Goal: Transaction & Acquisition: Purchase product/service

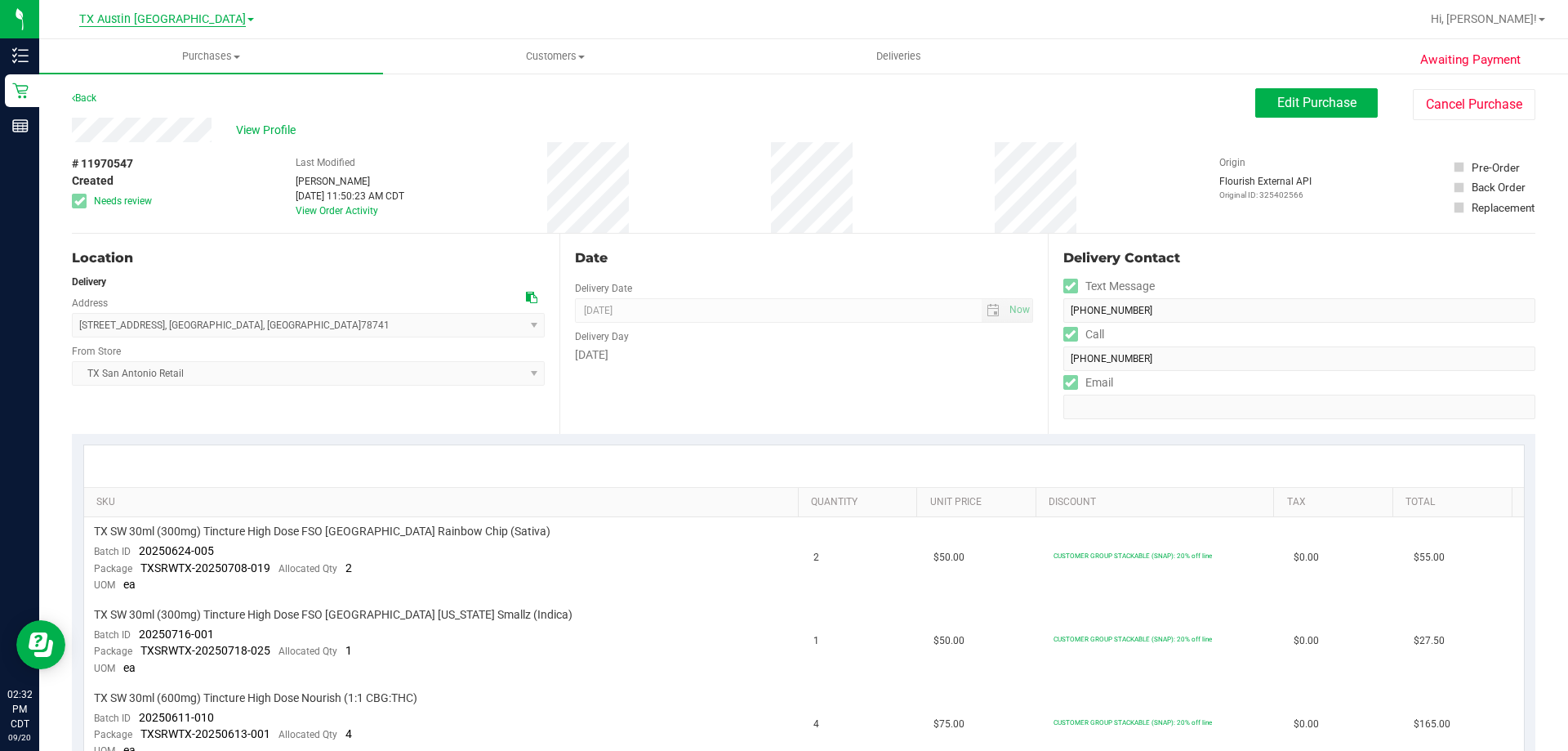
click at [177, 22] on span "TX Austin [GEOGRAPHIC_DATA]" at bounding box center [162, 20] width 166 height 15
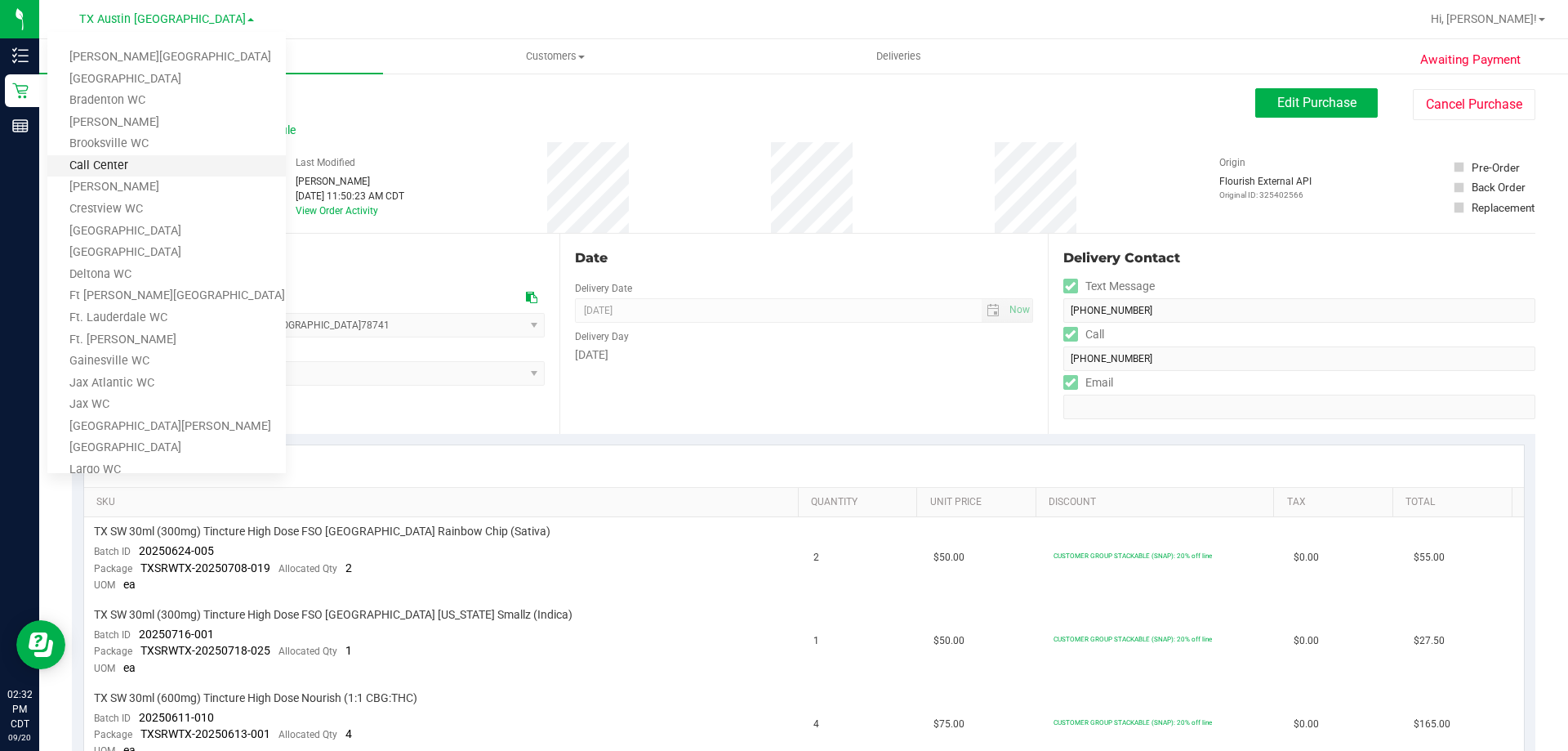
click at [141, 165] on link "Call Center" at bounding box center [166, 166] width 238 height 22
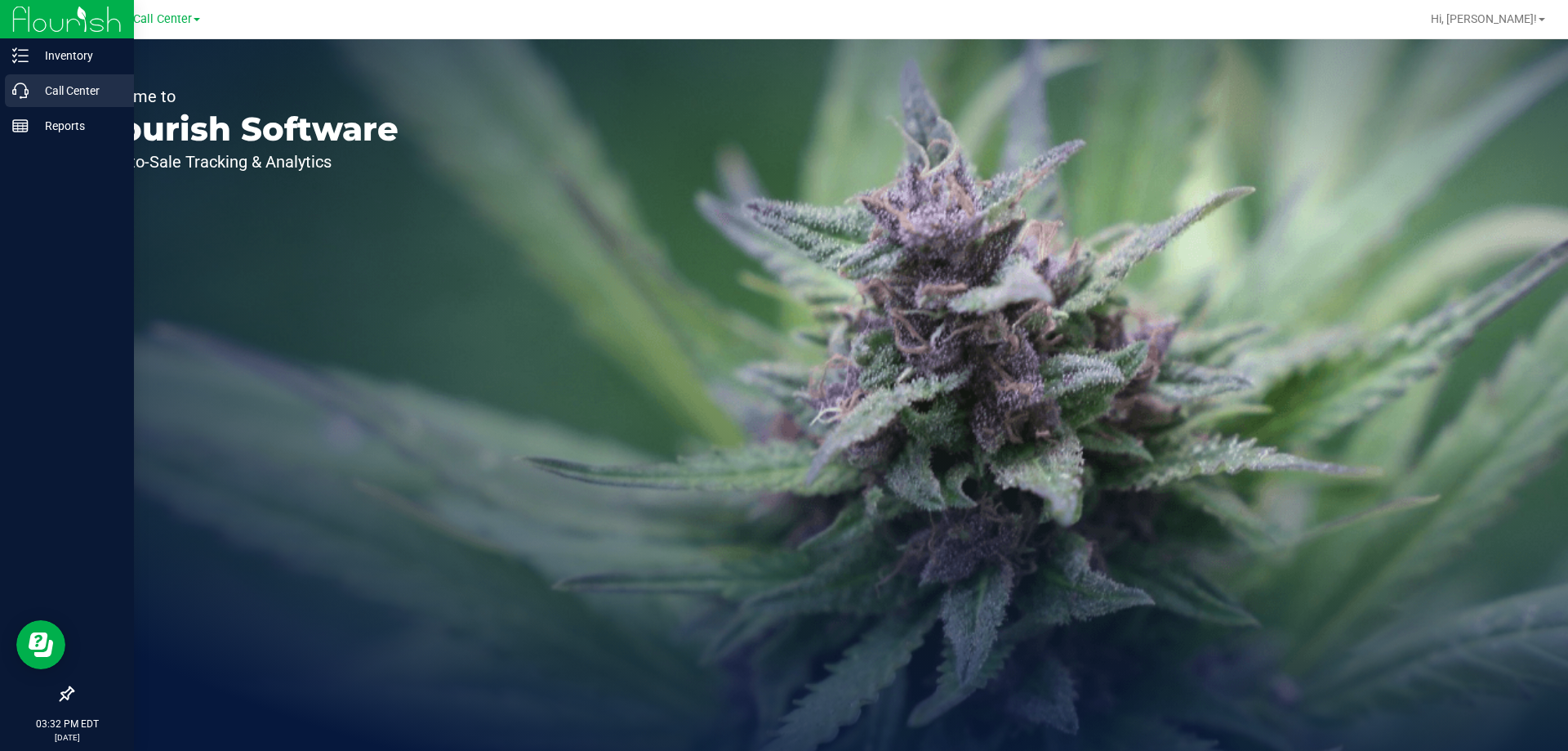
click at [69, 88] on p "Call Center" at bounding box center [77, 90] width 98 height 20
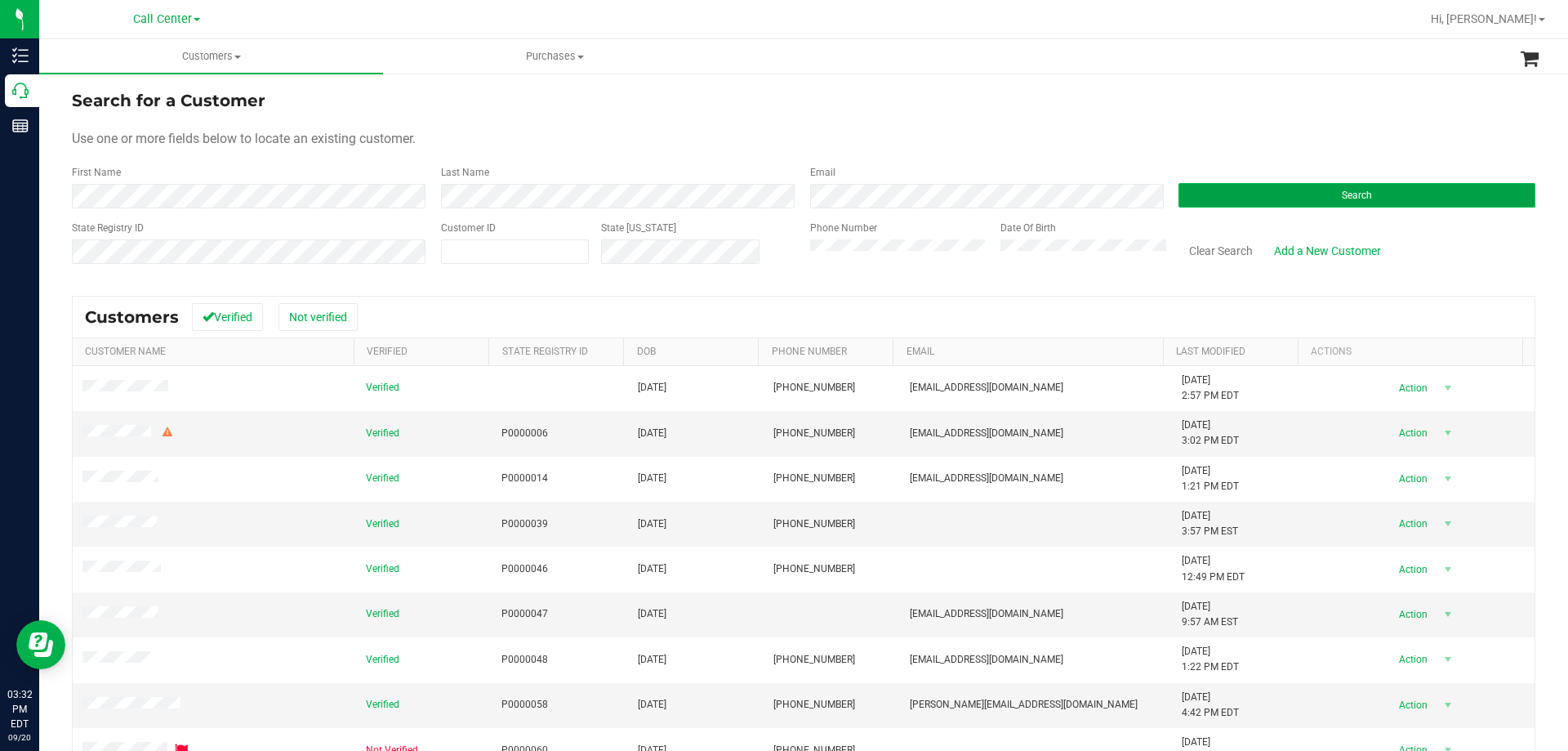
click at [1245, 185] on button "Search" at bounding box center [1356, 195] width 356 height 24
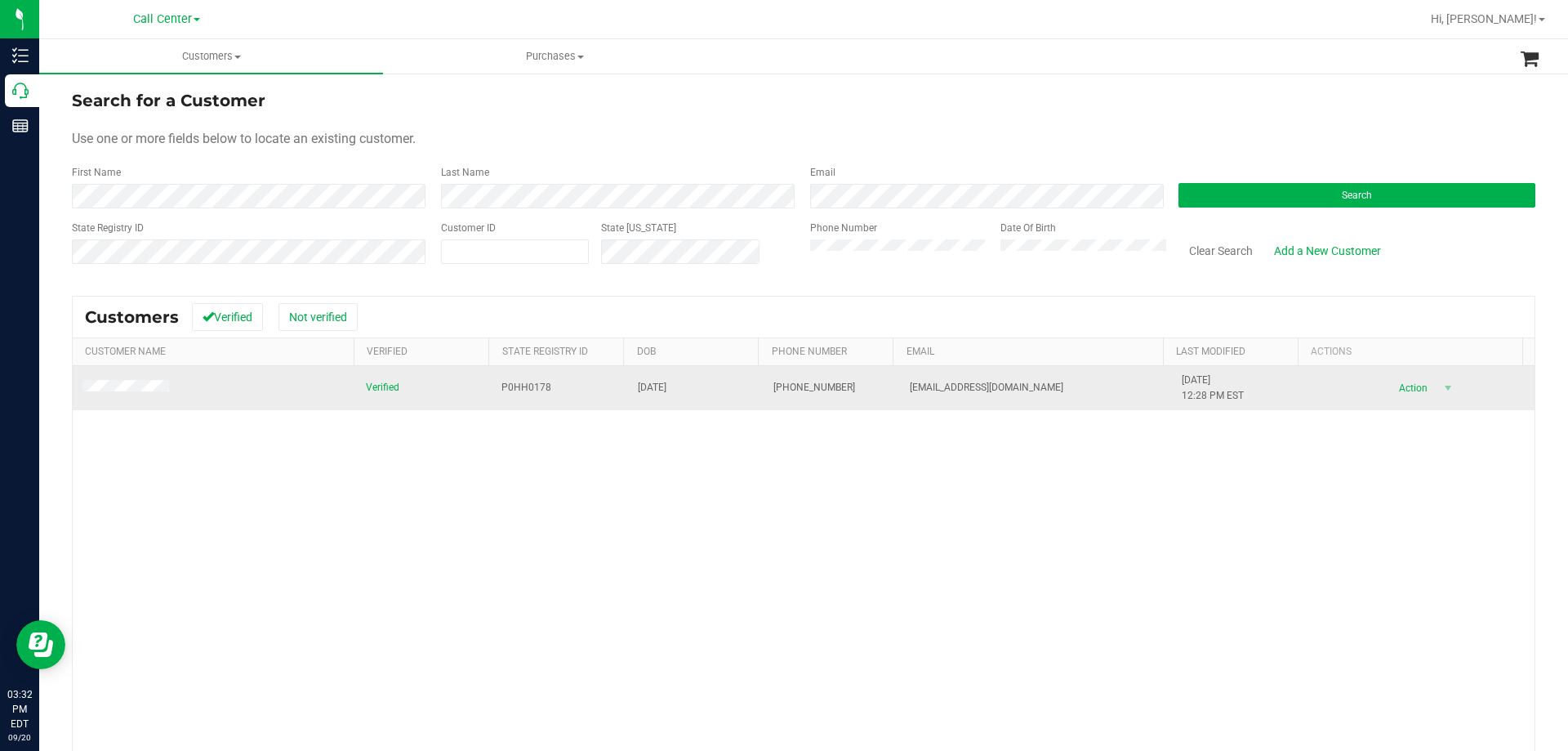
click at [525, 383] on span "P0HH0178" at bounding box center [526, 388] width 50 height 15
copy span "P0HH0178"
click at [653, 385] on span "[DATE]" at bounding box center [652, 388] width 28 height 15
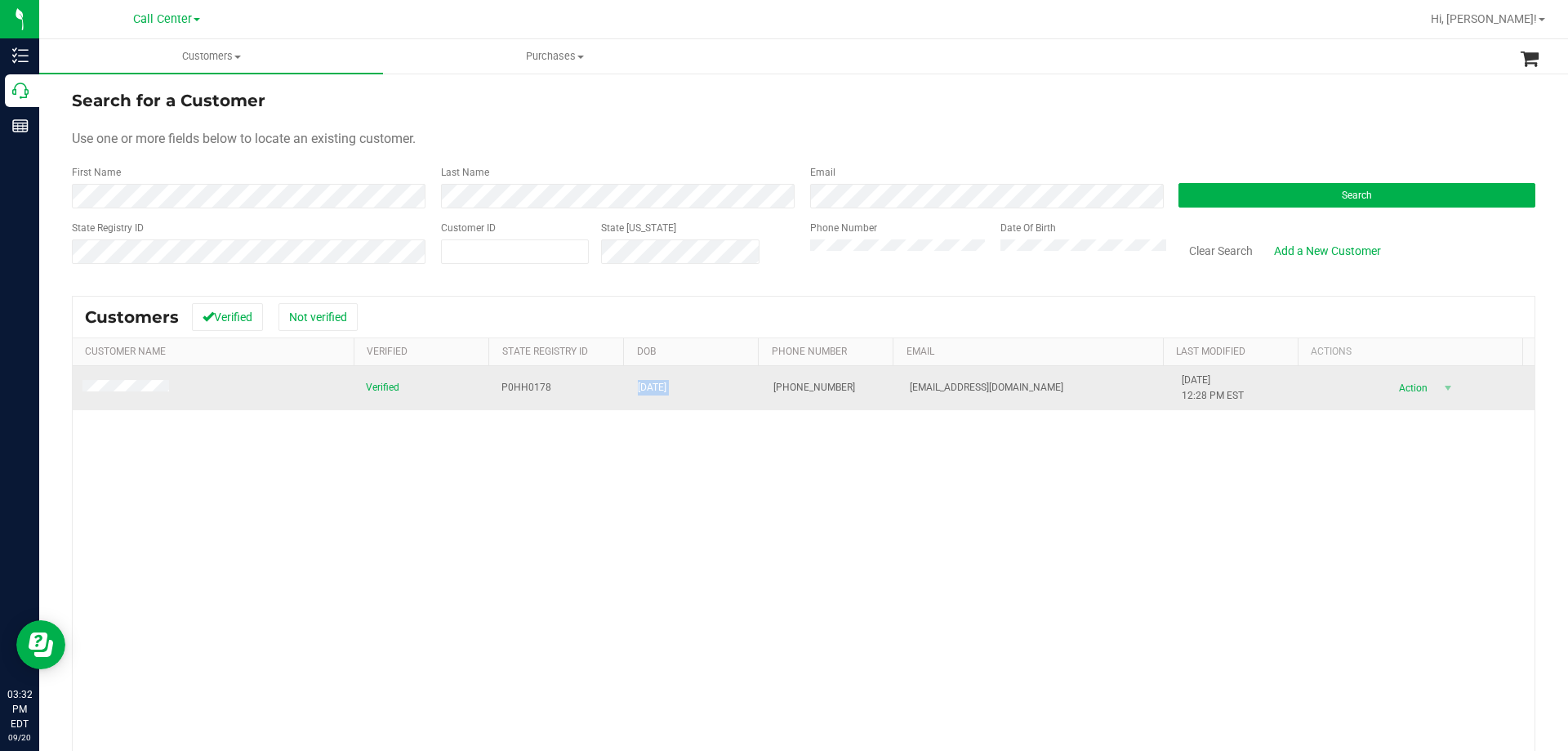
click at [653, 385] on span "[DATE]" at bounding box center [652, 388] width 28 height 15
copy span "[DATE]"
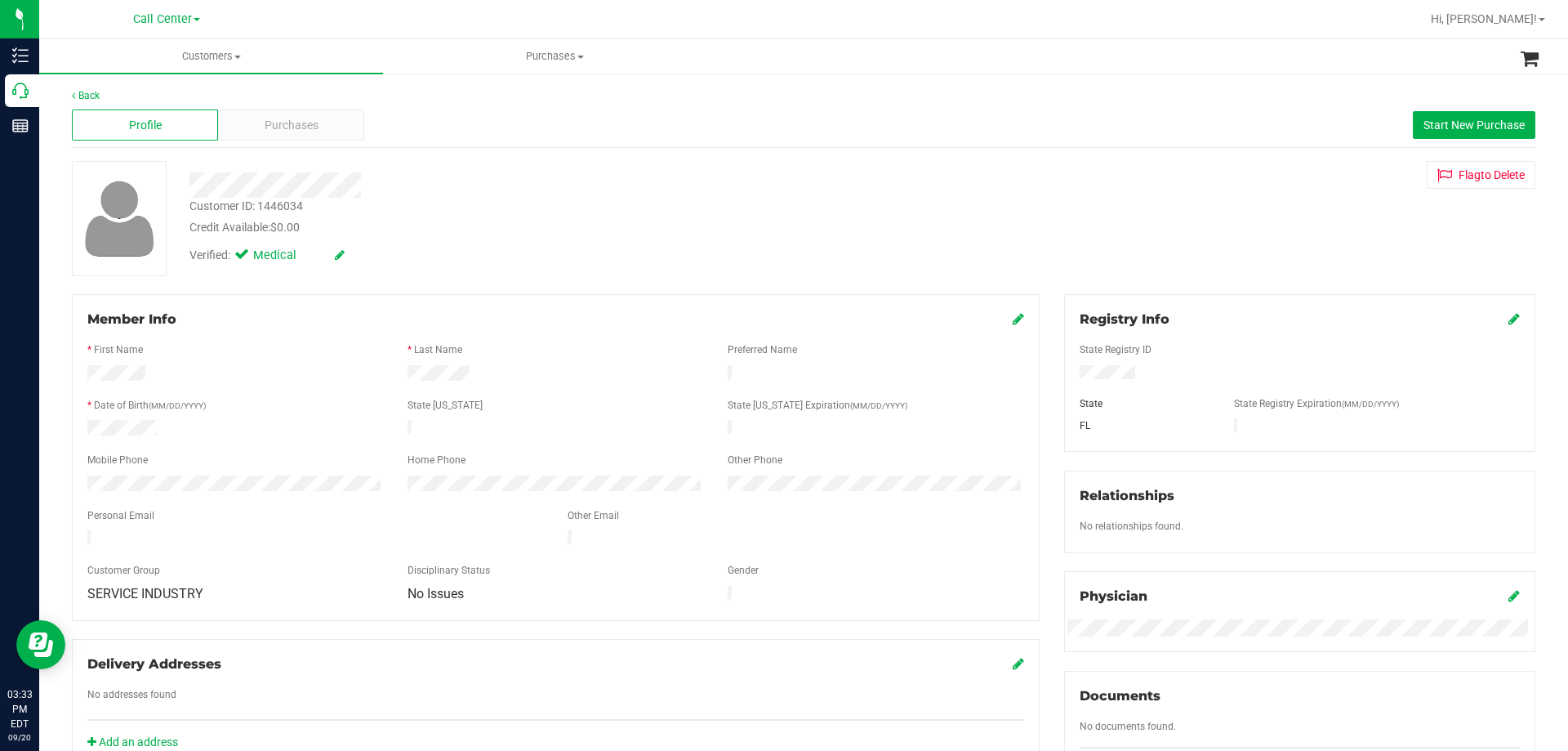
click at [288, 199] on div "Customer ID: 1446034" at bounding box center [245, 206] width 114 height 17
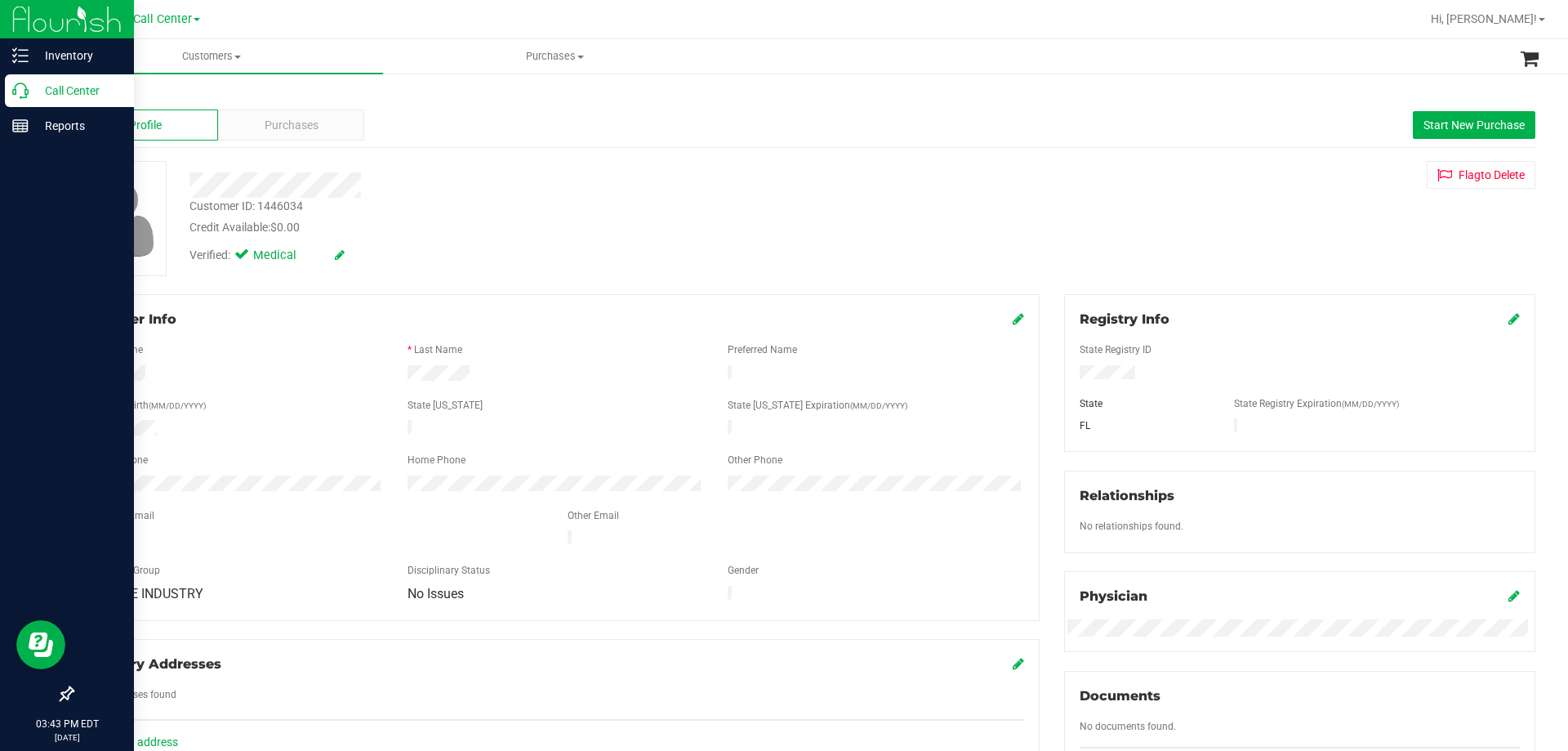
click at [86, 90] on p "Call Center" at bounding box center [77, 90] width 98 height 20
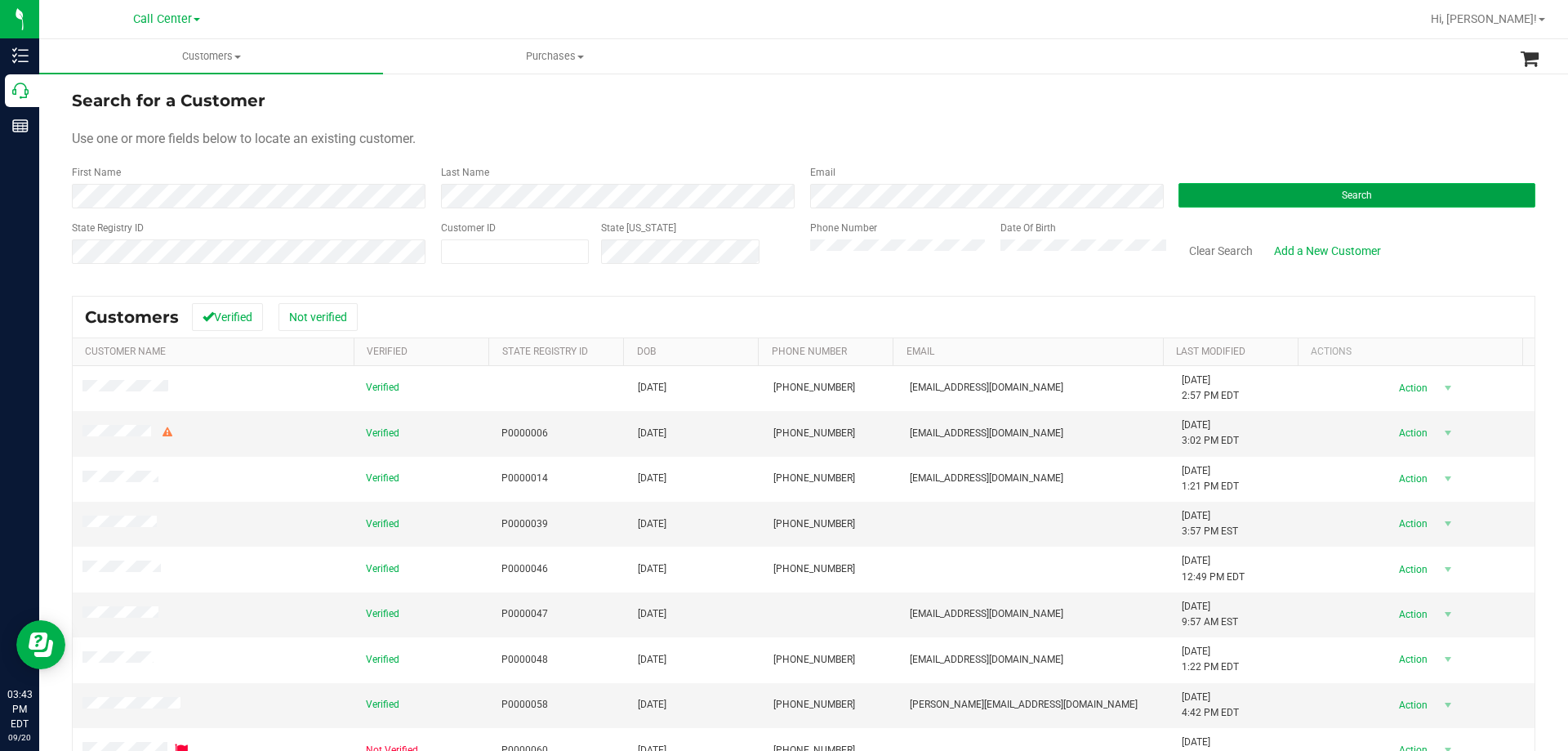
click at [1244, 192] on button "Search" at bounding box center [1356, 195] width 356 height 24
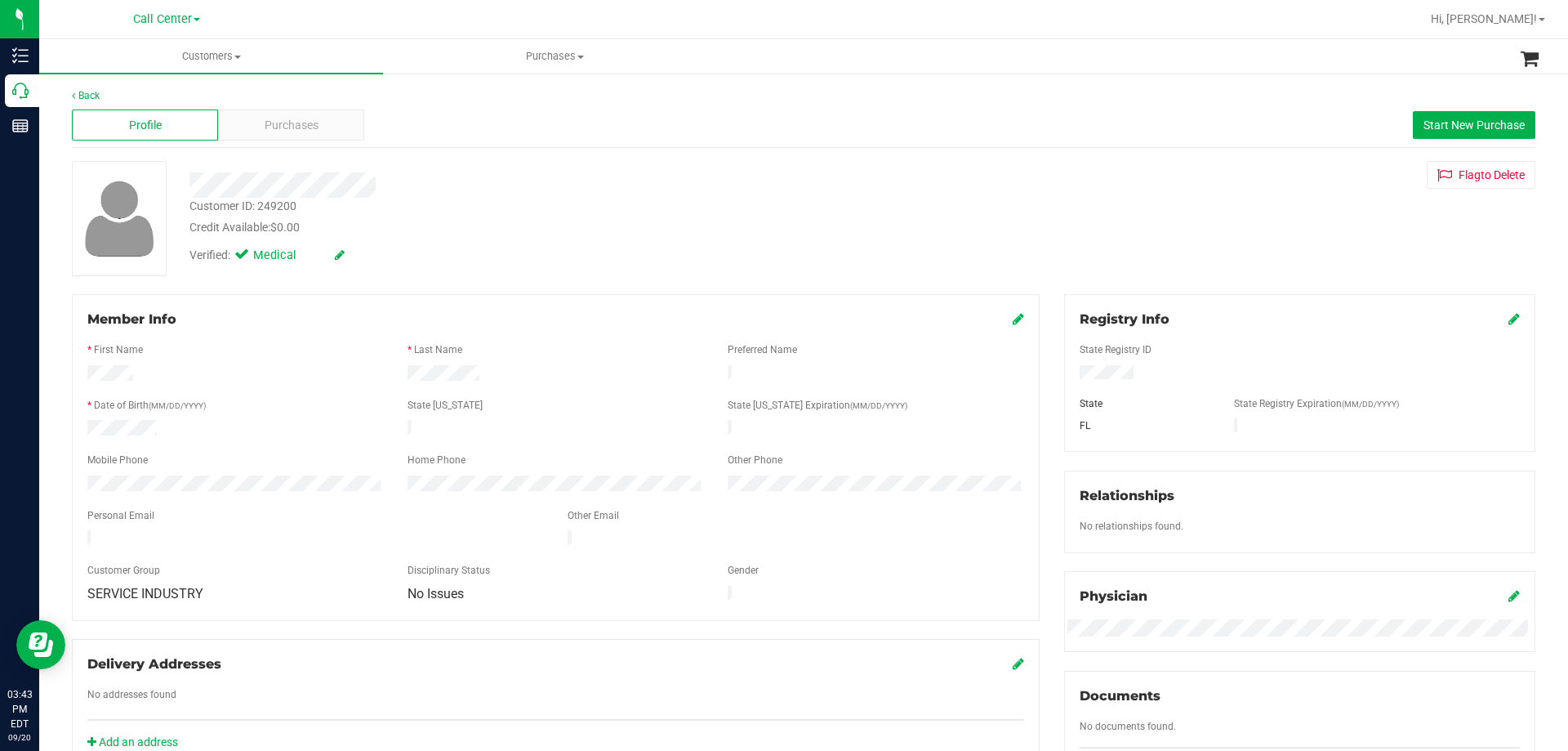
click at [493, 248] on div "Verified: Medical" at bounding box center [548, 254] width 744 height 36
click at [559, 202] on div "Customer ID: 249200 Credit Available: $0.00" at bounding box center [548, 216] width 744 height 39
click at [550, 181] on div at bounding box center [548, 184] width 744 height 25
click at [528, 234] on div "Credit Available: $0.00" at bounding box center [548, 228] width 720 height 17
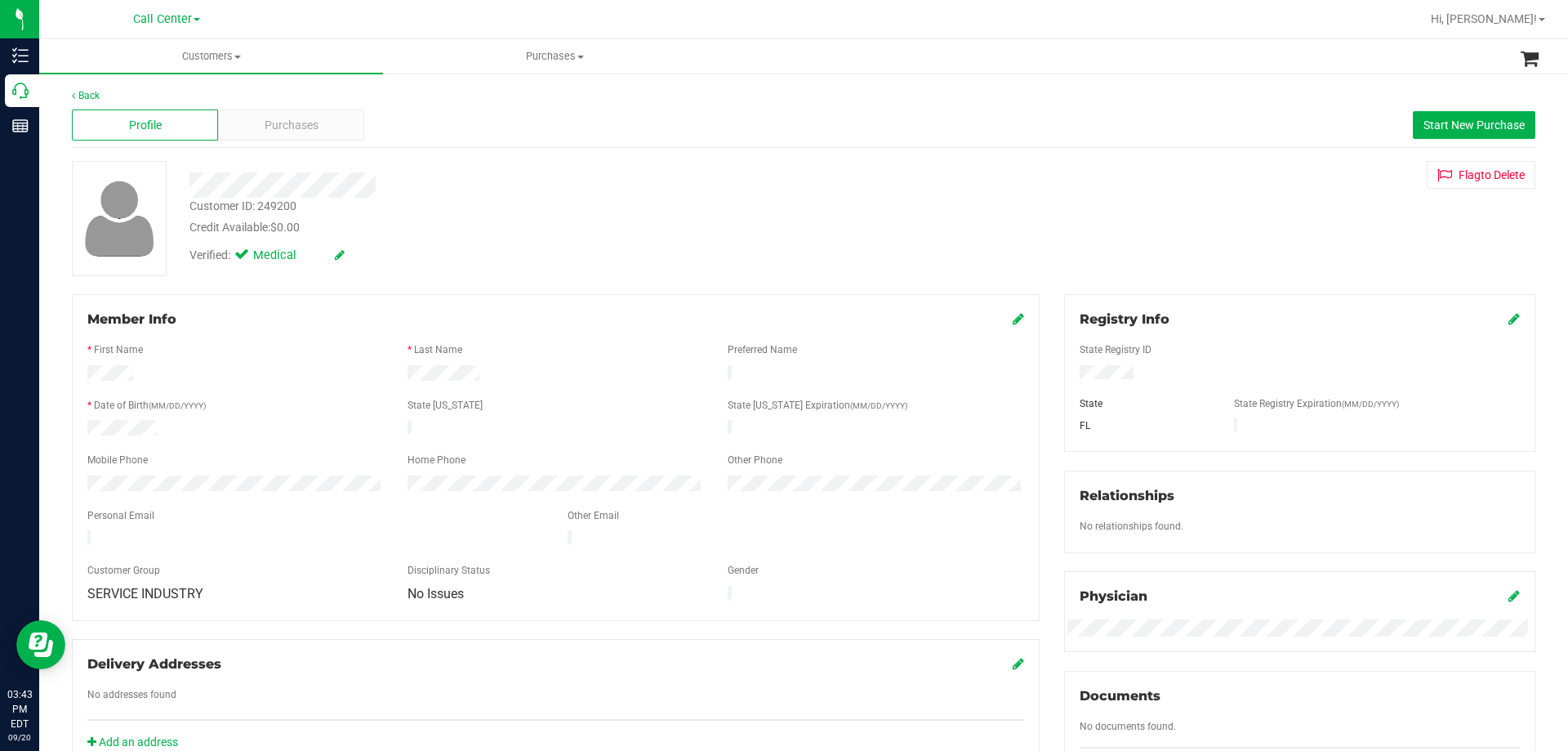
click at [397, 371] on div at bounding box center [555, 375] width 320 height 20
click at [212, 412] on div "* Date of Birth (MM/DD/YYYY)" at bounding box center [235, 407] width 320 height 19
click at [200, 428] on div at bounding box center [235, 429] width 320 height 20
drag, startPoint x: 393, startPoint y: 368, endPoint x: 528, endPoint y: 376, distance: 135.2
click at [528, 376] on div at bounding box center [555, 375] width 320 height 20
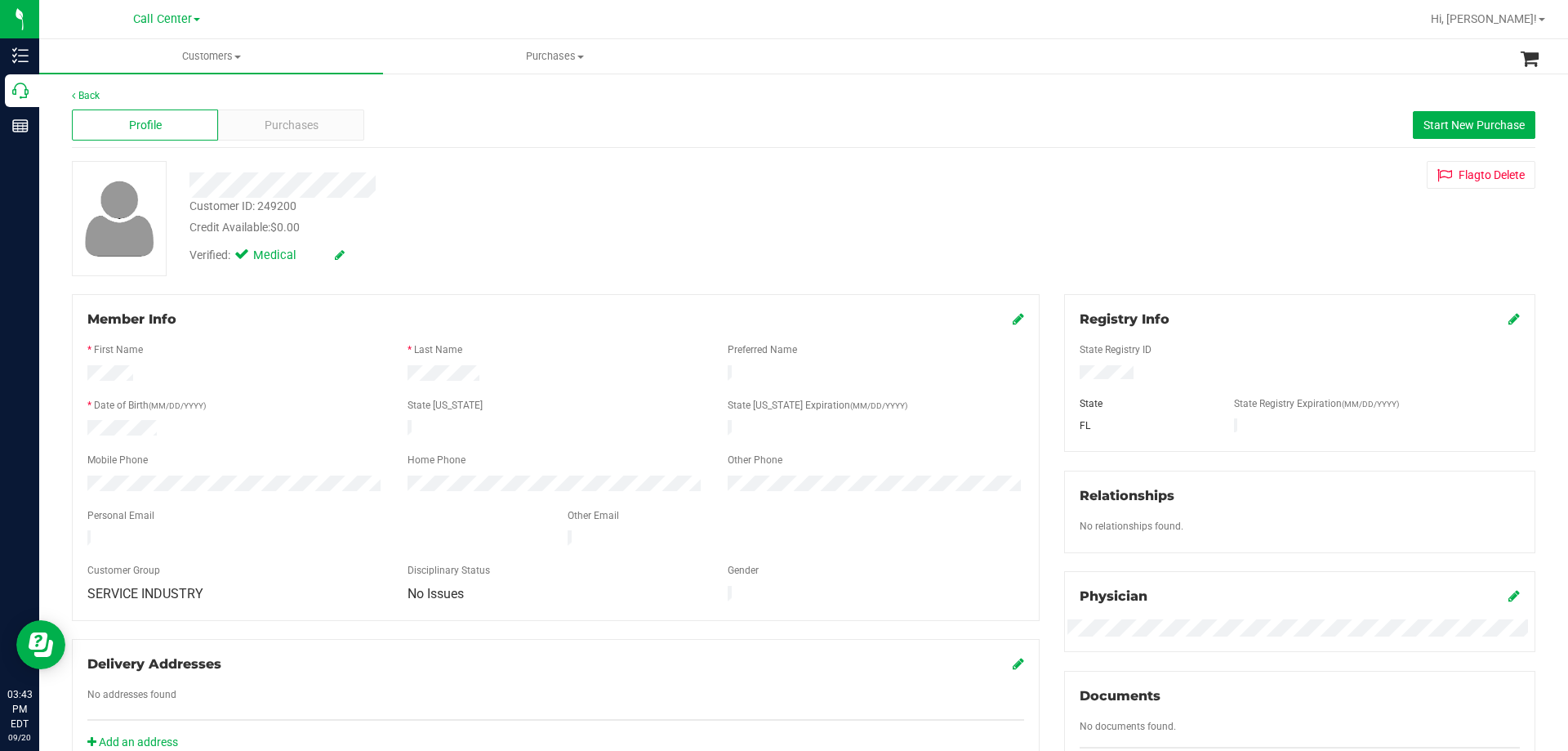
click at [528, 376] on div at bounding box center [555, 375] width 320 height 20
click at [522, 375] on div at bounding box center [555, 375] width 320 height 20
click at [499, 212] on div "Customer ID: 249200 Credit Available: $0.00" at bounding box center [548, 216] width 744 height 39
click at [297, 120] on span "Purchases" at bounding box center [291, 125] width 54 height 17
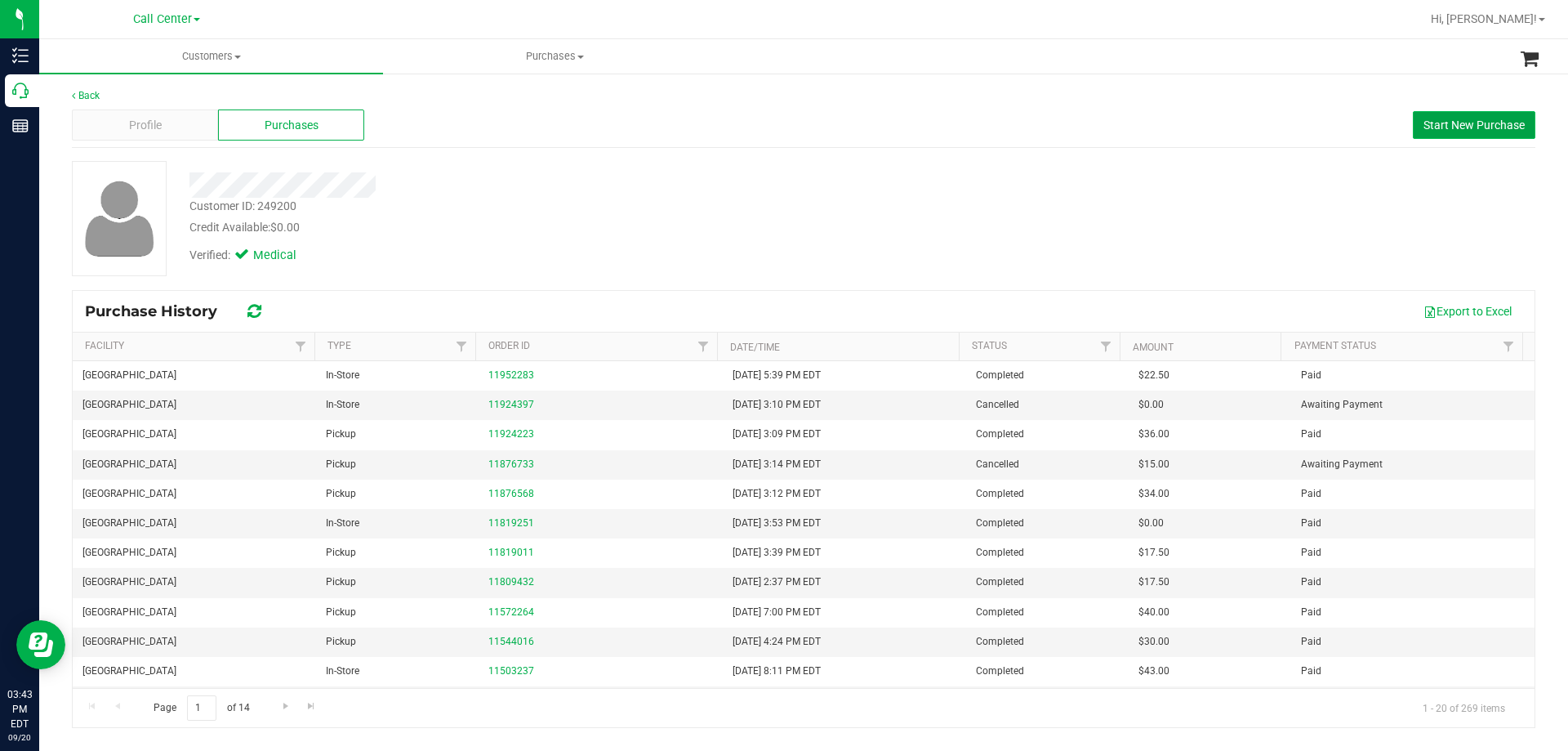
click at [1449, 116] on button "Start New Purchase" at bounding box center [1474, 125] width 122 height 28
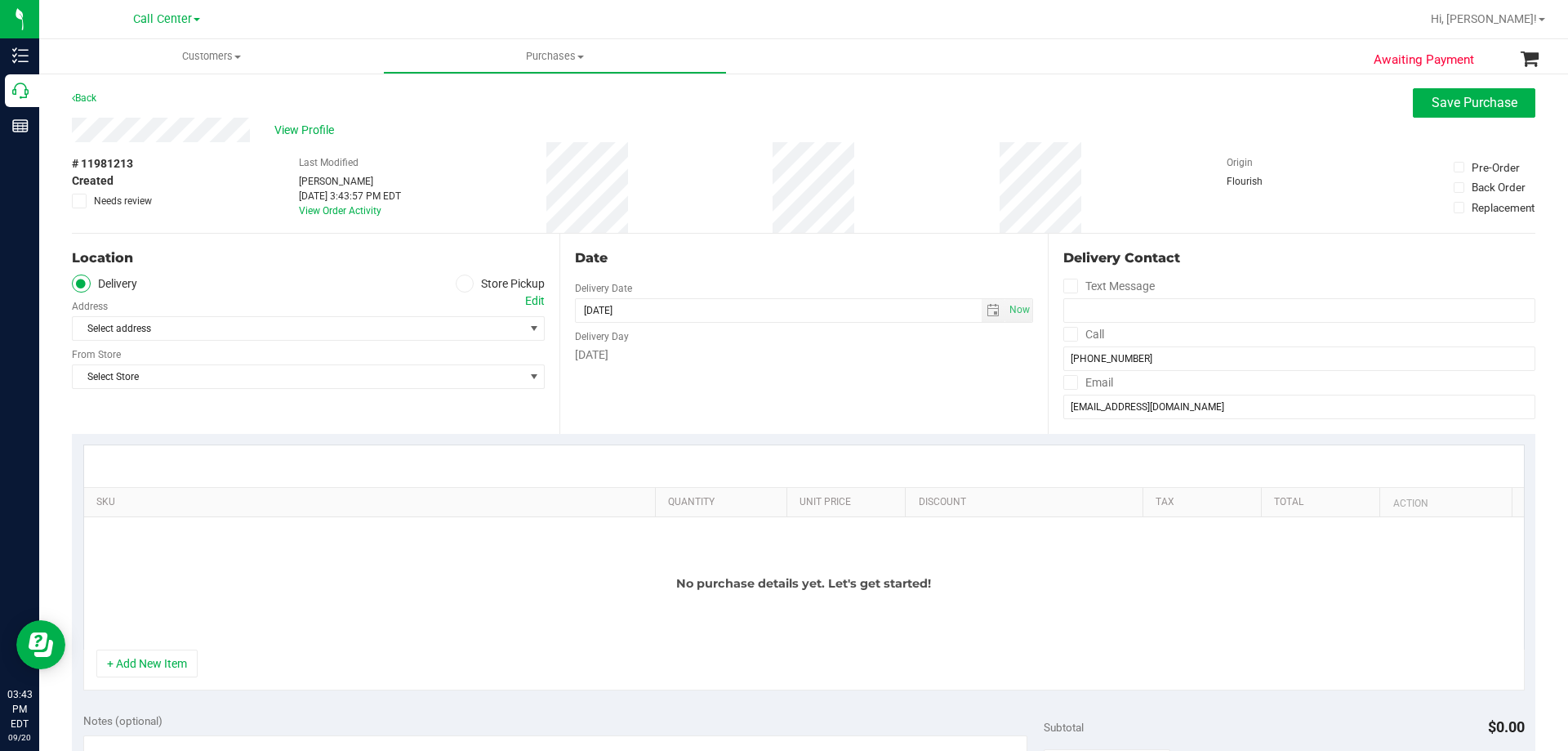
click at [461, 283] on icon at bounding box center [465, 283] width 9 height 0
click at [0, 0] on input "Store Pickup" at bounding box center [0, 0] width 0 height 0
click at [325, 325] on span "Select Store" at bounding box center [297, 328] width 451 height 23
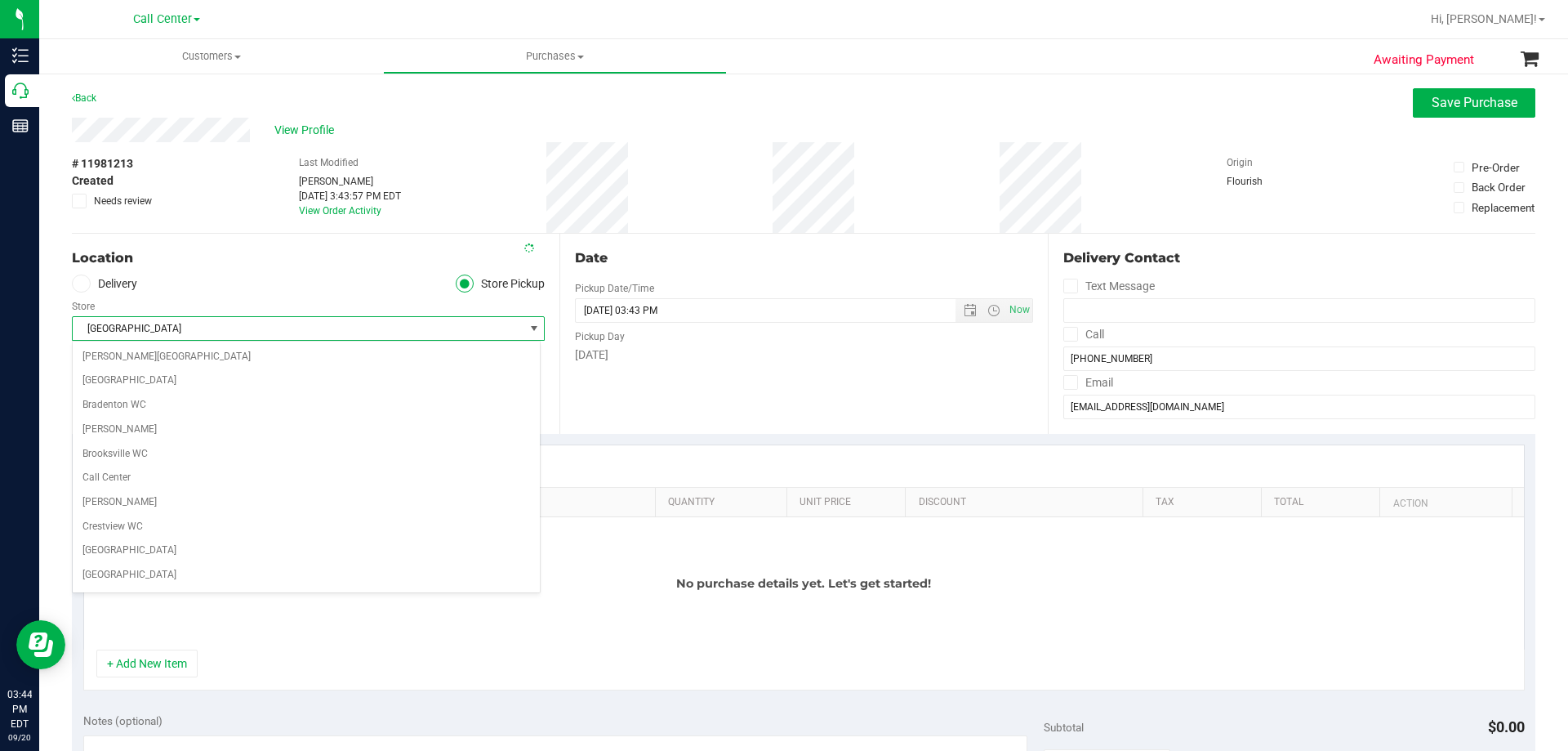
scroll to position [751, 0]
click at [325, 325] on span "Port Orange WC" at bounding box center [297, 328] width 451 height 23
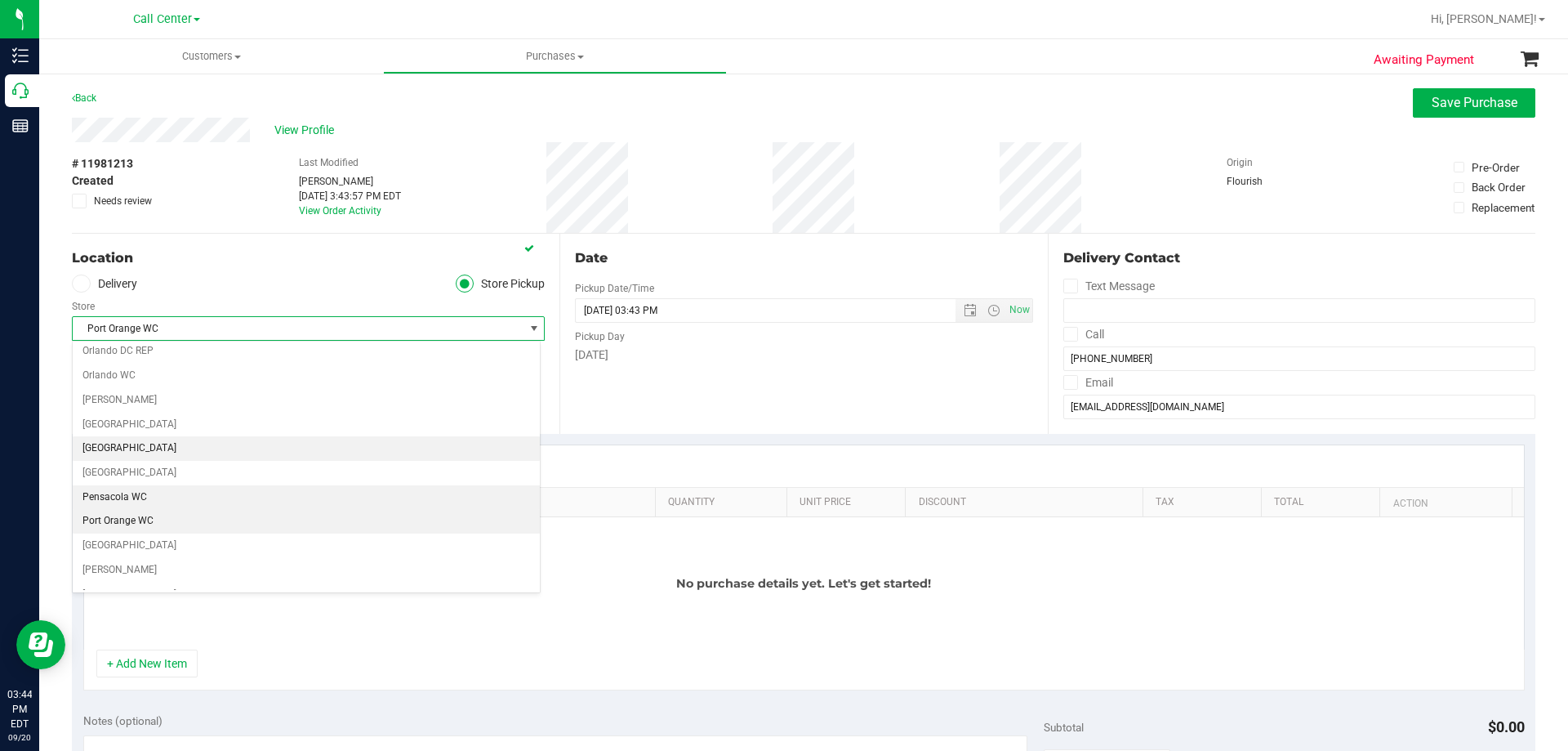
scroll to position [833, 0]
click at [186, 519] on li "[GEOGRAPHIC_DATA]" at bounding box center [306, 519] width 467 height 24
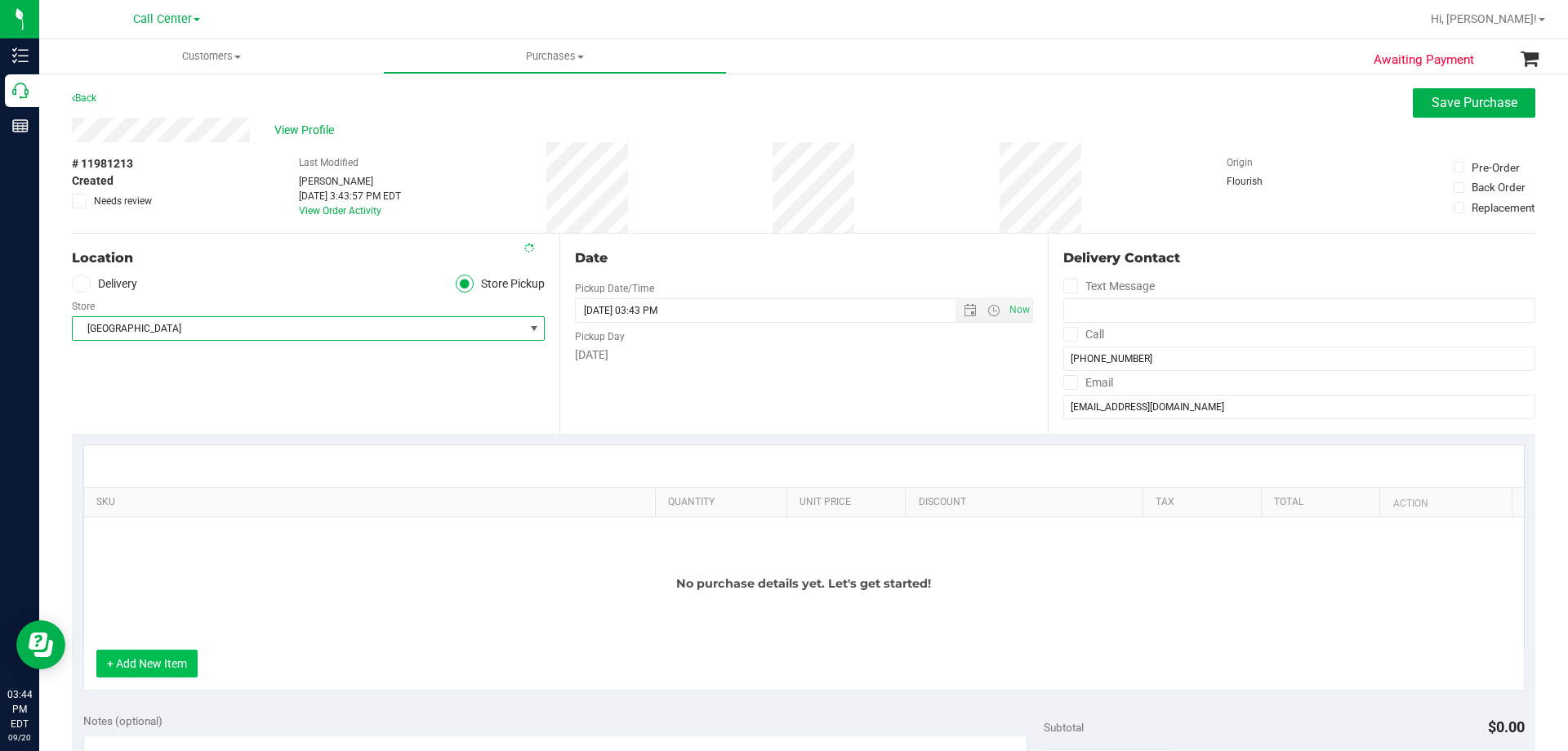
click at [152, 659] on button "+ Add New Item" at bounding box center [147, 663] width 102 height 28
click at [162, 667] on button "+ Add New Item" at bounding box center [147, 663] width 102 height 28
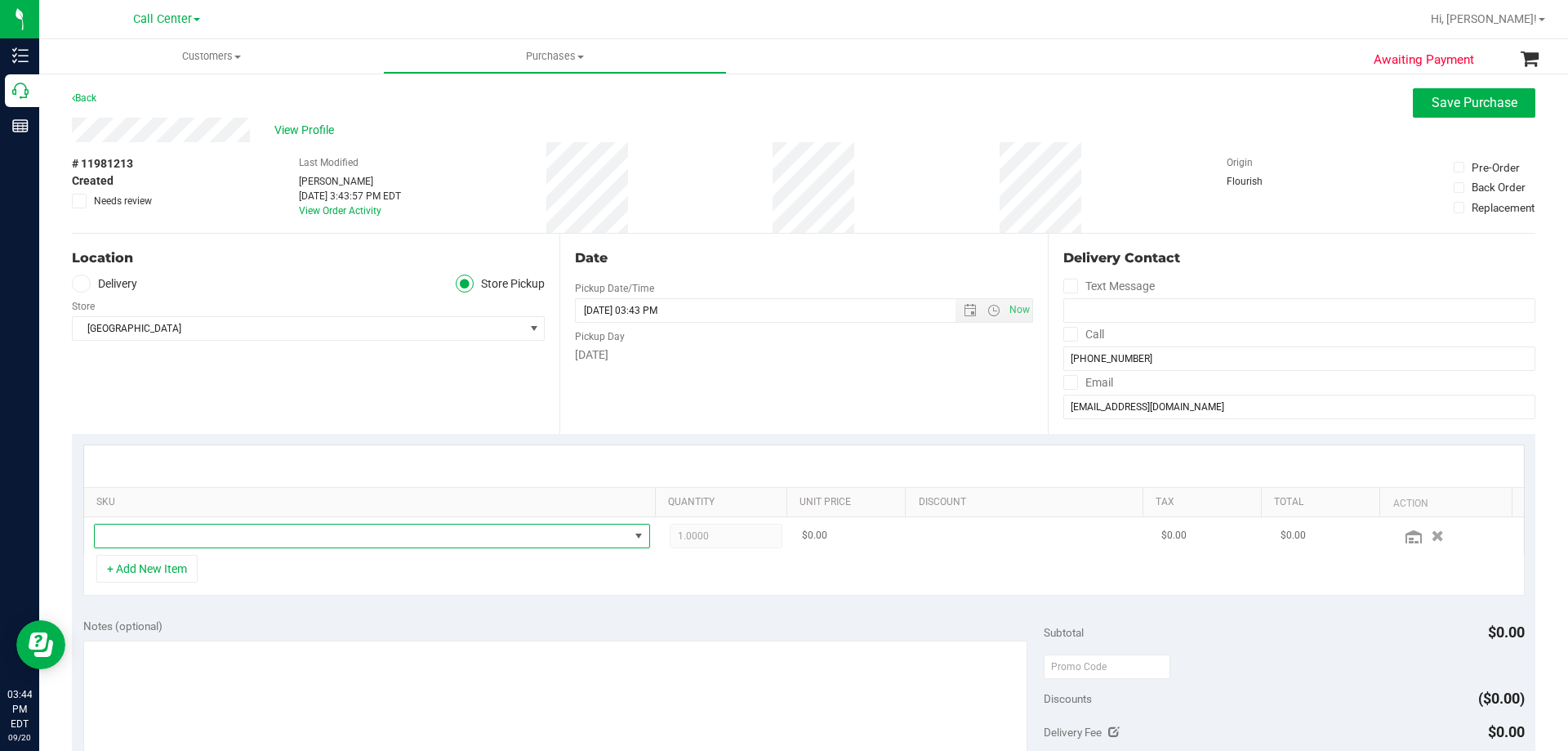
click at [300, 542] on span "NO DATA FOUND" at bounding box center [362, 535] width 534 height 23
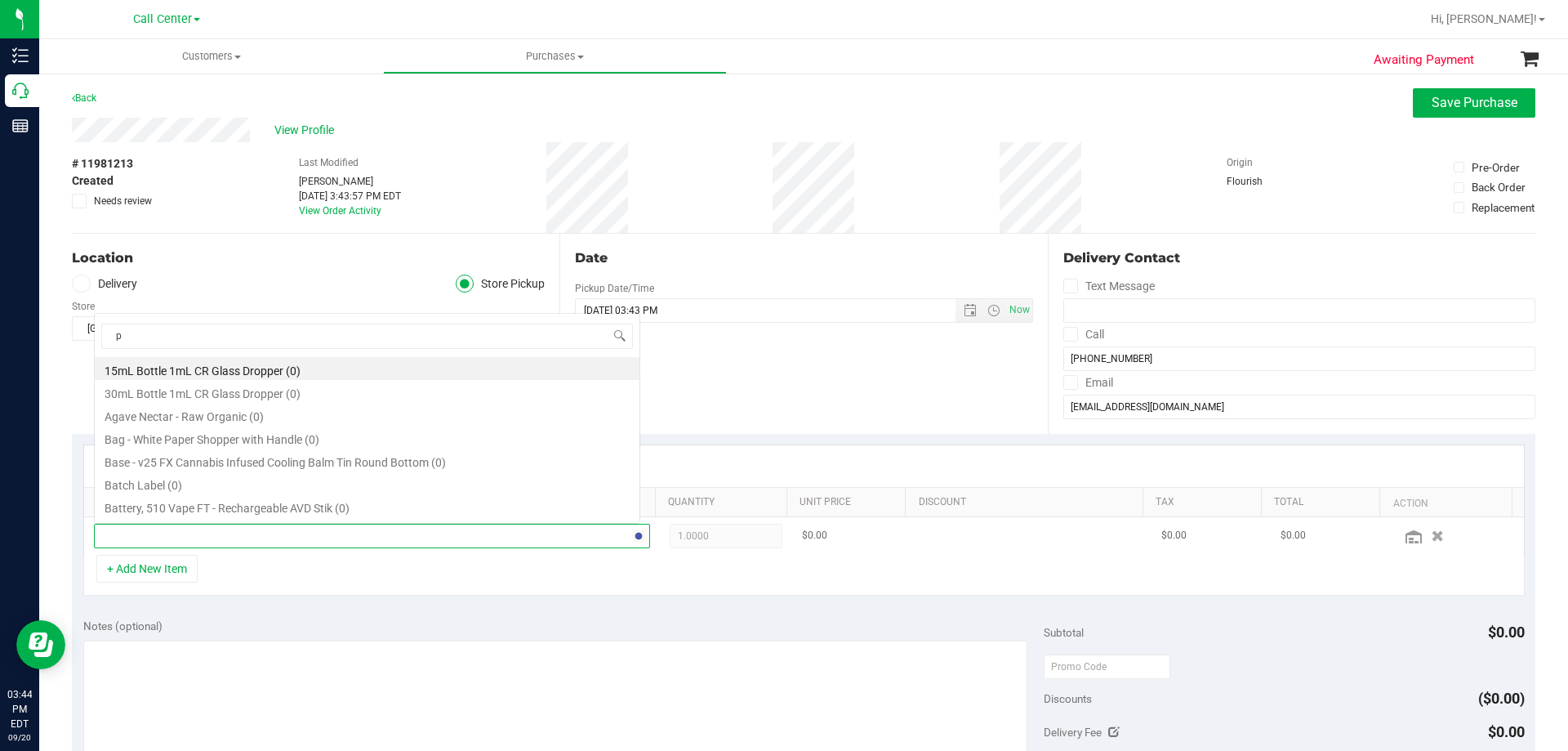
scroll to position [0, 0]
type input "pk trophy"
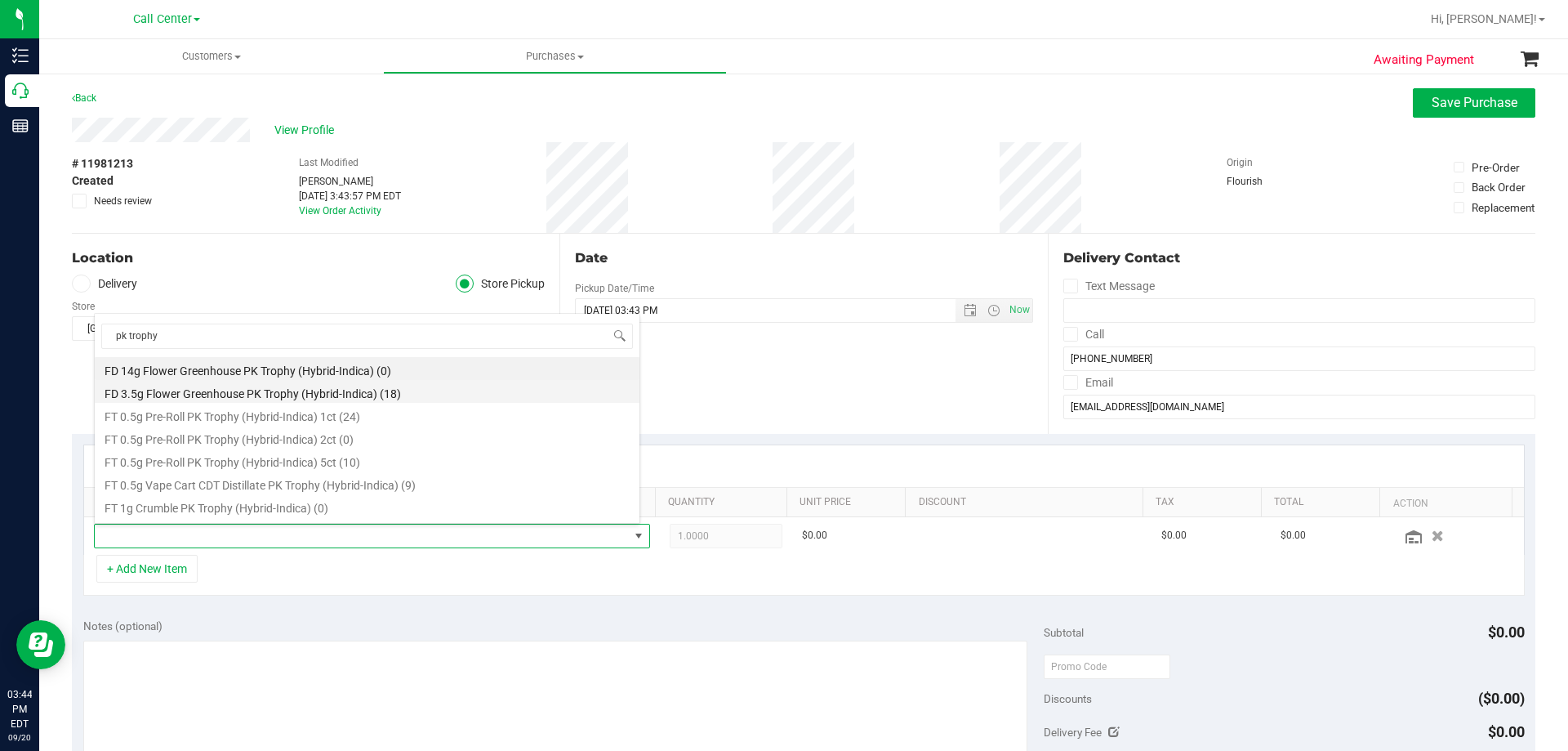
click at [381, 396] on li "FD 3.5g Flower Greenhouse PK Trophy (Hybrid-Indica) (18)" at bounding box center [367, 391] width 545 height 23
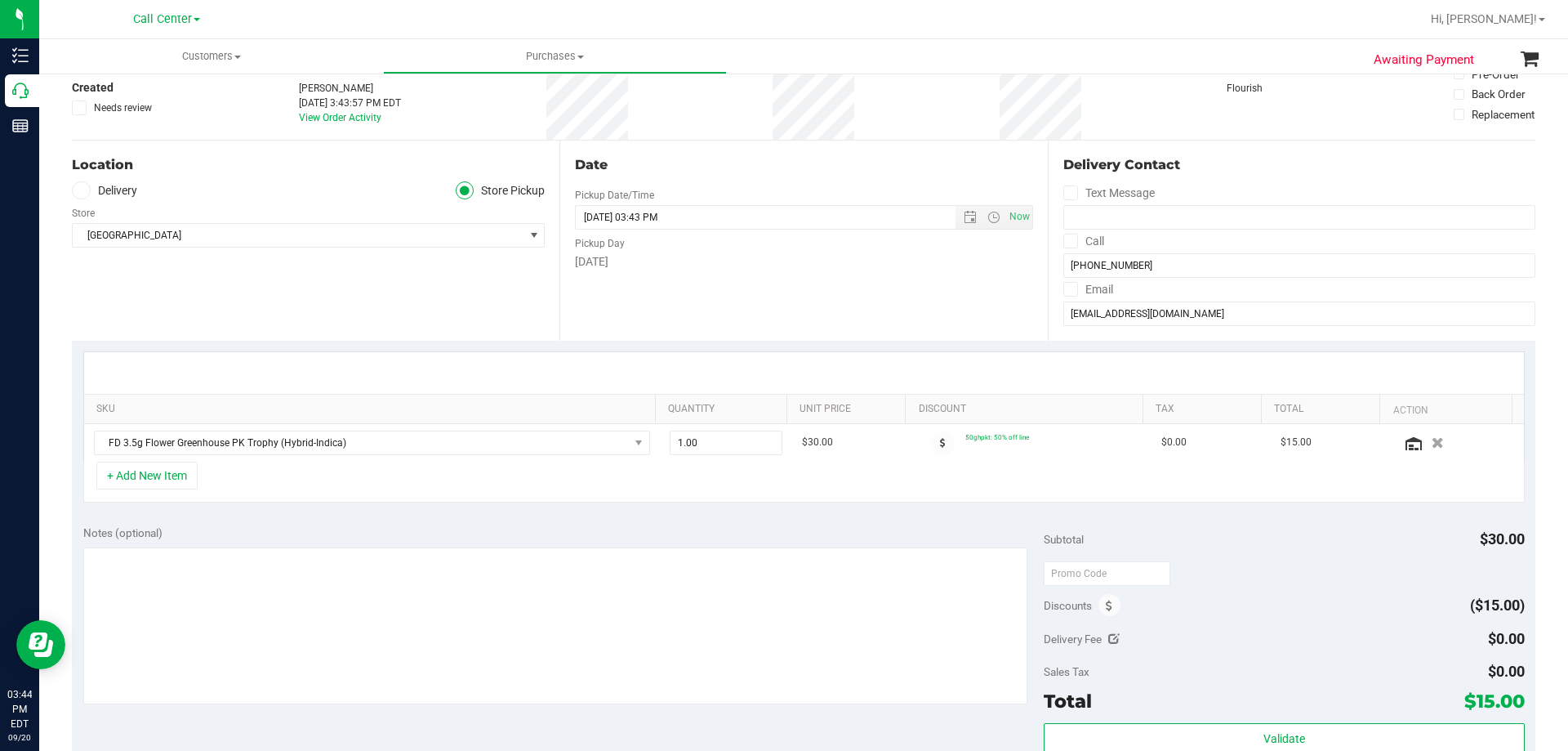
scroll to position [164, 0]
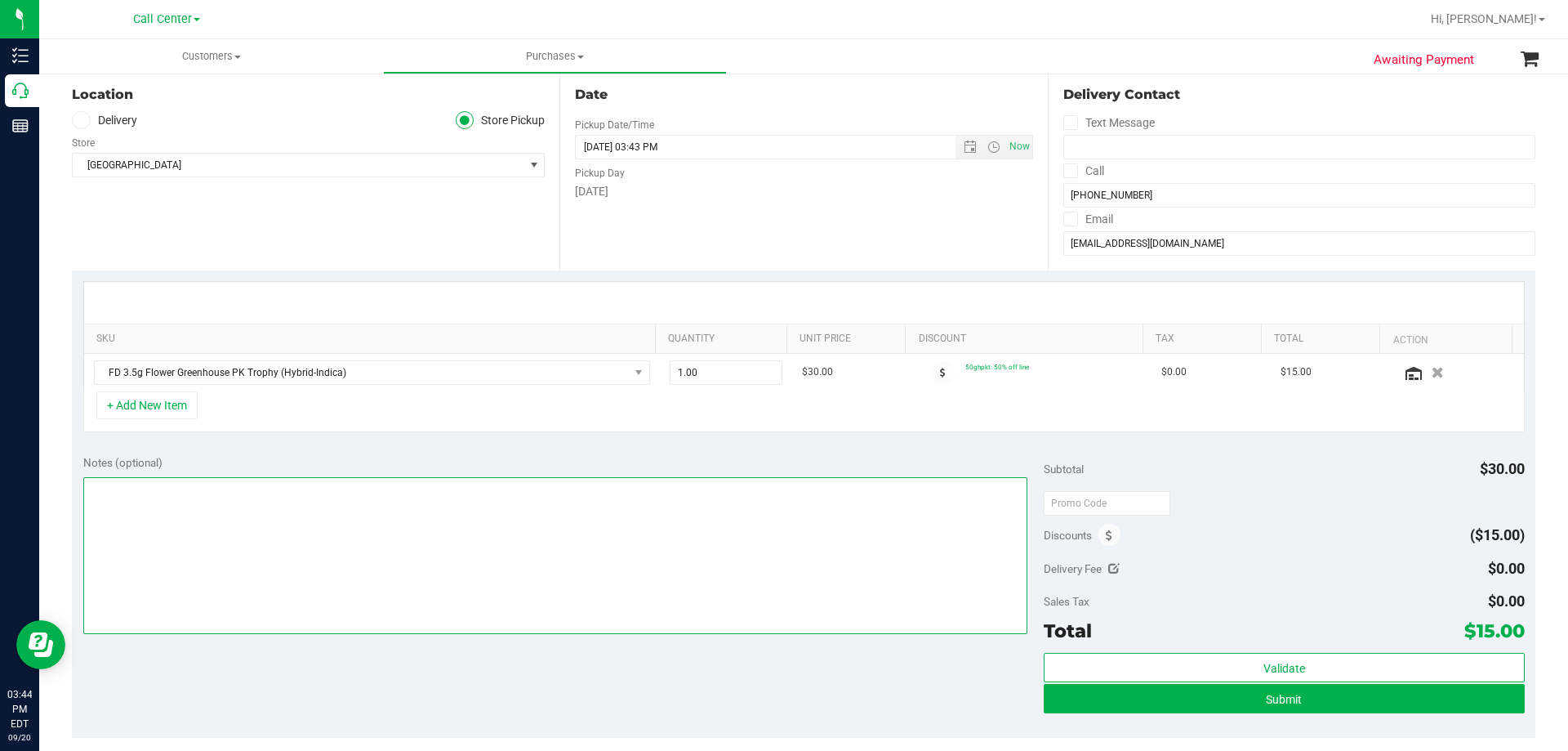
click at [356, 535] on textarea at bounding box center [556, 555] width 944 height 157
paste textarea "Order Submitted by Customer Care - CC TNE [DATE]"
type textarea "Order Submitted by Customer Care - CC TNE [DATE]"
click at [380, 426] on div "+ Add New Item" at bounding box center [804, 411] width 1441 height 40
click at [393, 467] on div "Notes (optional)" at bounding box center [564, 462] width 961 height 16
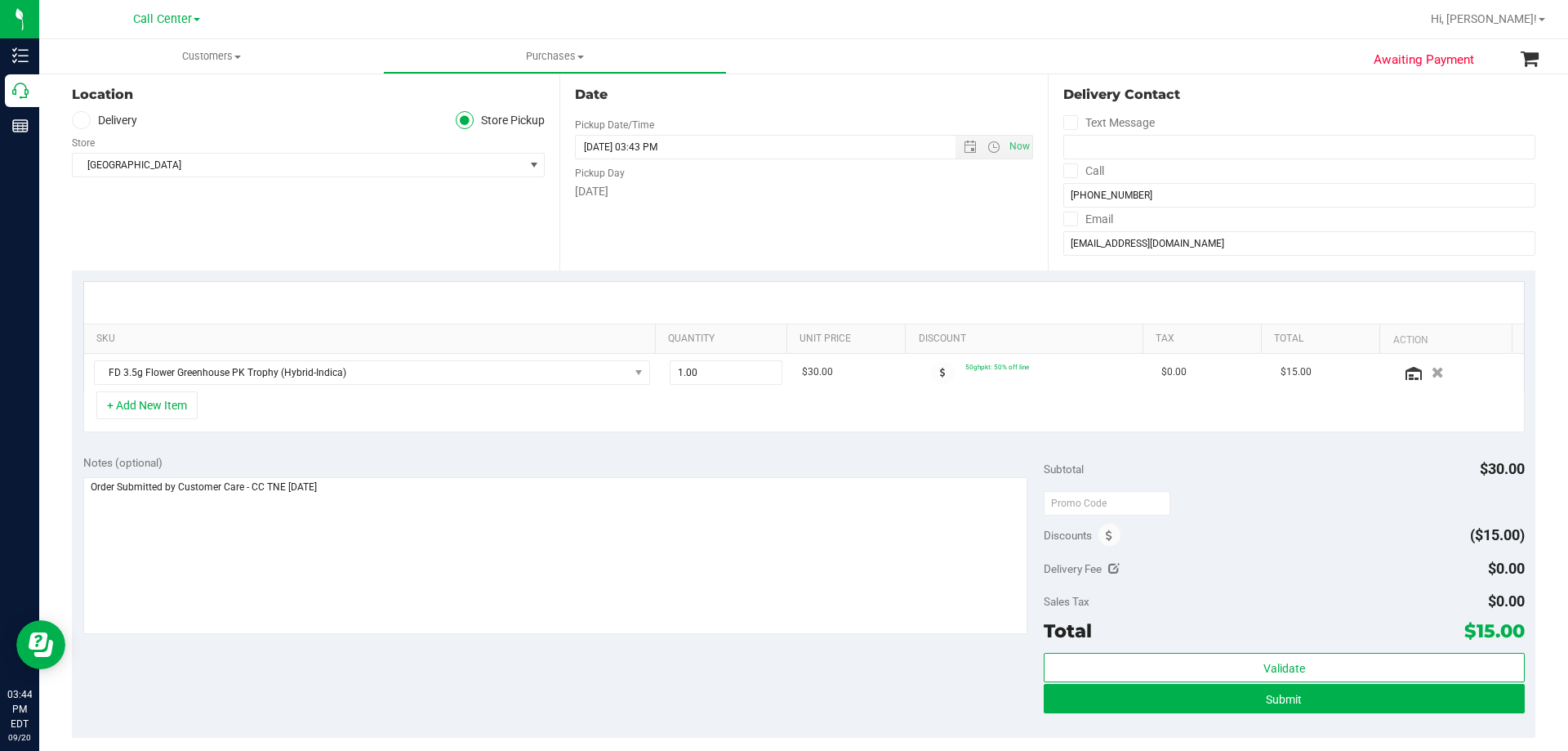
click at [462, 464] on div "Notes (optional)" at bounding box center [564, 462] width 961 height 16
click at [343, 449] on div "Notes (optional) Subtotal $30.00 Discounts ($15.00) Delivery Fee $0.00 Sales Ta…" at bounding box center [803, 590] width 1464 height 295
click at [420, 502] on textarea at bounding box center [556, 555] width 944 height 157
click at [444, 690] on div "Notes (optional) Subtotal $30.00 Discounts ($15.00) Delivery Fee $0.00 Sales Ta…" at bounding box center [803, 590] width 1464 height 295
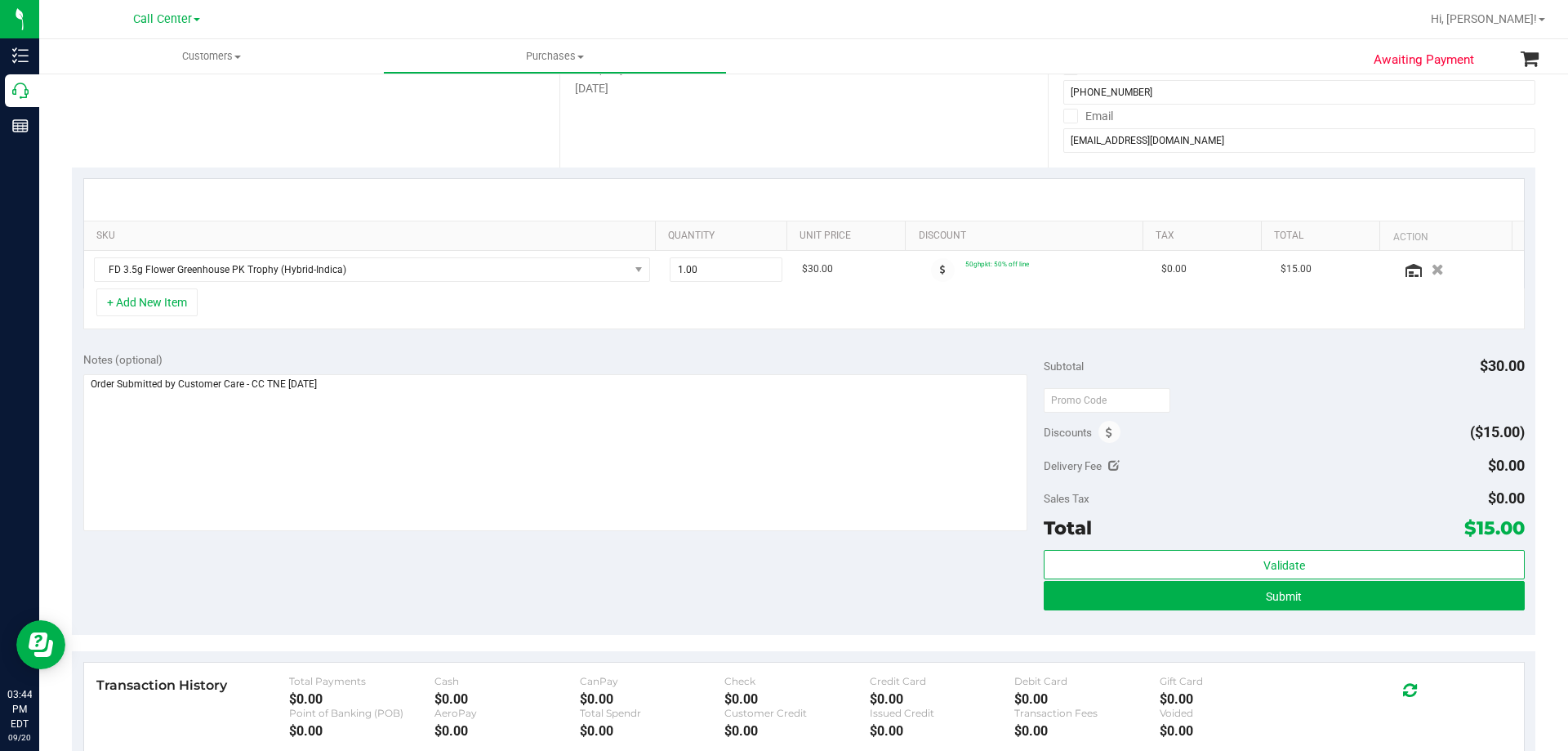
scroll to position [327, 0]
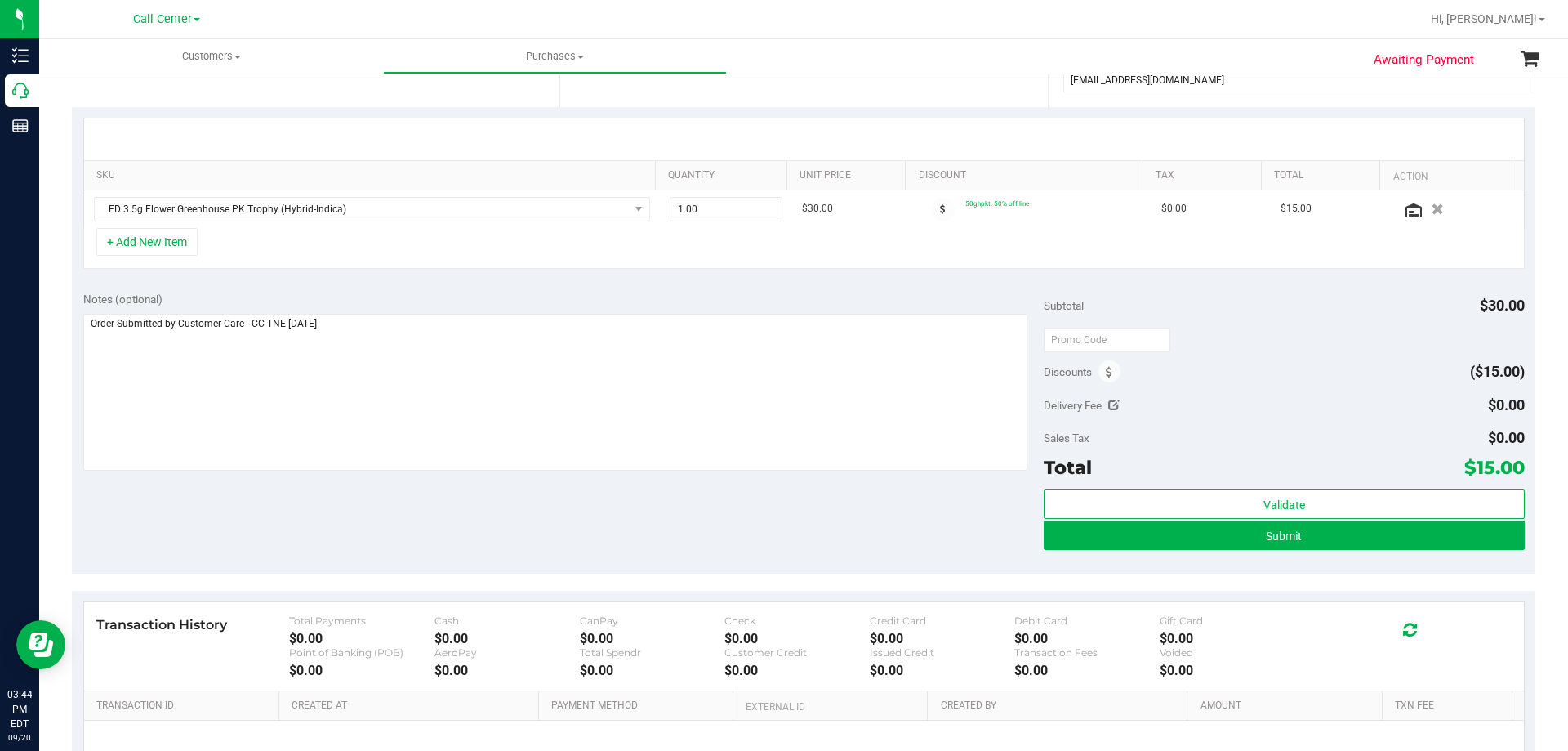
click at [373, 287] on div "Notes (optional) Subtotal $30.00 Discounts ($15.00) Delivery Fee $0.00 Sales Ta…" at bounding box center [803, 427] width 1464 height 295
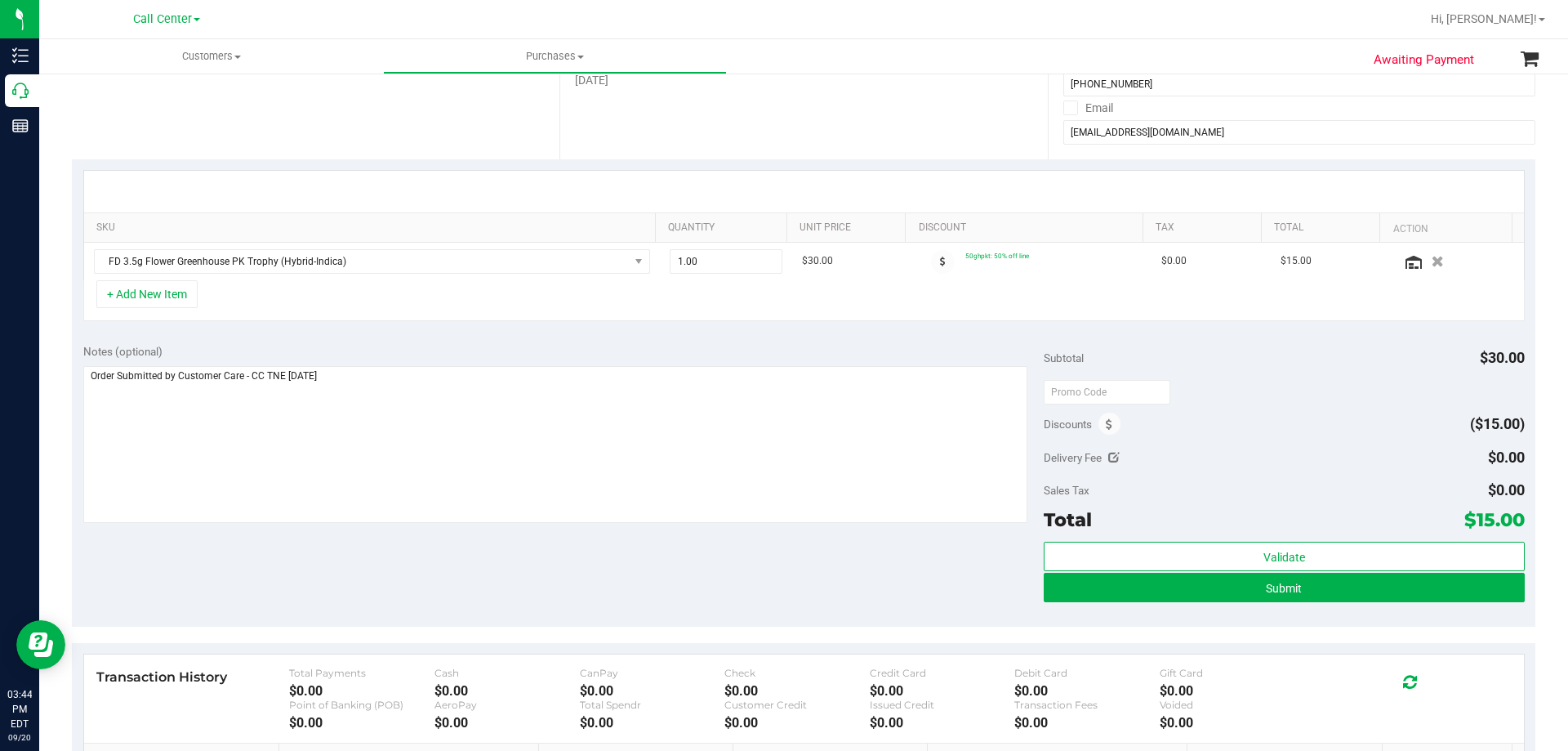
scroll to position [245, 0]
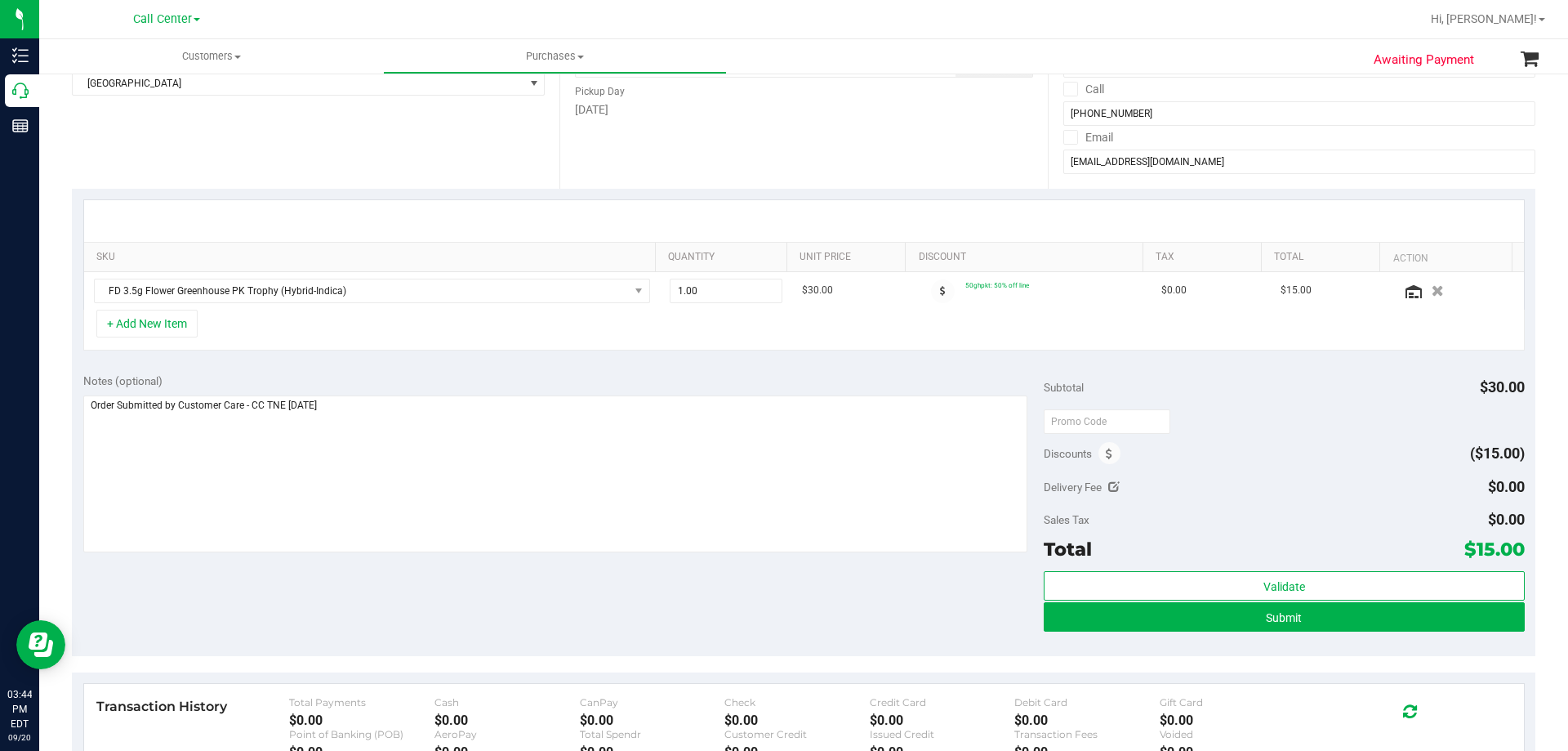
click at [469, 363] on div "Notes (optional) Subtotal $30.00 Discounts ($15.00) Delivery Fee $0.00 Sales Ta…" at bounding box center [803, 509] width 1464 height 295
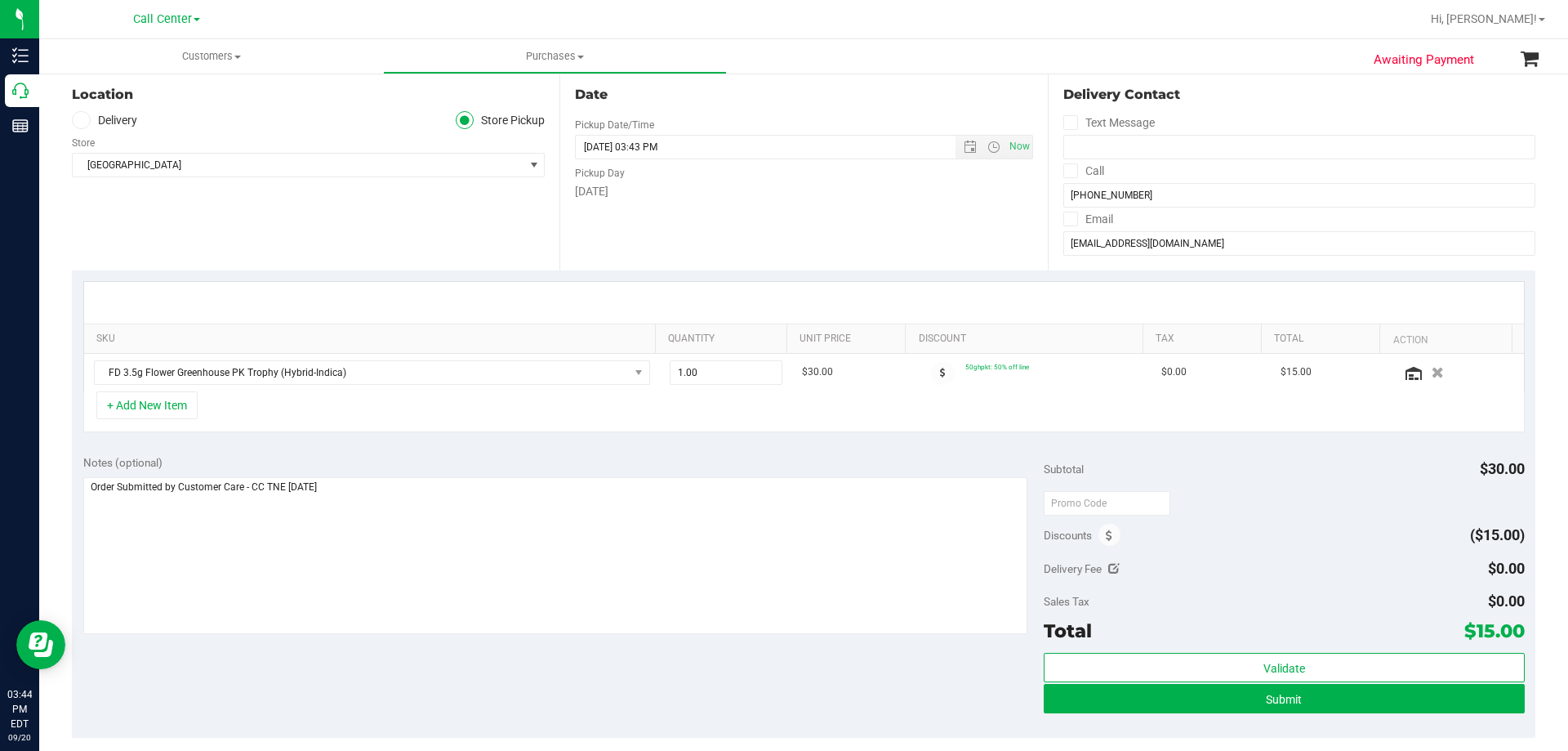
click at [416, 451] on div "Notes (optional) Subtotal $30.00 Discounts ($15.00) Delivery Fee $0.00 Sales Ta…" at bounding box center [803, 590] width 1464 height 295
click at [422, 443] on div "Notes (optional) Subtotal $30.00 Discounts ($15.00) Delivery Fee $0.00 Sales Ta…" at bounding box center [803, 590] width 1464 height 295
drag, startPoint x: 1461, startPoint y: 624, endPoint x: 1508, endPoint y: 629, distance: 47.3
click at [1508, 629] on span "$15.00" at bounding box center [1494, 631] width 60 height 23
copy span "15.00"
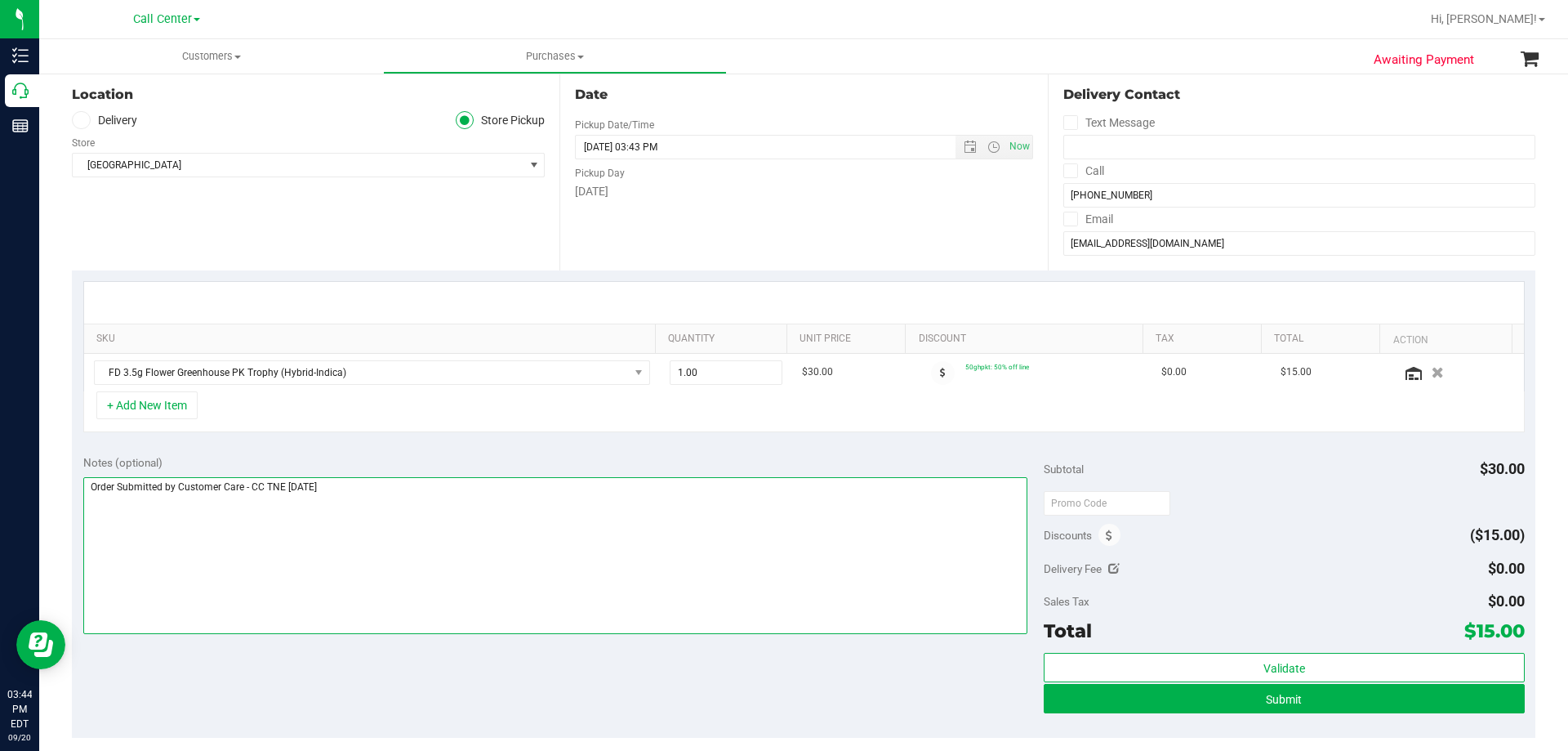
click at [634, 576] on textarea at bounding box center [556, 555] width 944 height 157
click at [247, 249] on div "Location Delivery Store Pickup Store [GEOGRAPHIC_DATA] WC Select Store [PERSON_…" at bounding box center [315, 170] width 487 height 200
click at [558, 649] on div "Notes (optional) Subtotal $30.00 Discounts ($15.00) Delivery Fee $0.00 Sales Ta…" at bounding box center [803, 590] width 1464 height 295
click at [560, 545] on textarea at bounding box center [556, 555] width 944 height 157
click at [596, 661] on div "Notes (optional) Subtotal $30.00 Discounts ($15.00) Delivery Fee $0.00 Sales Ta…" at bounding box center [803, 590] width 1464 height 295
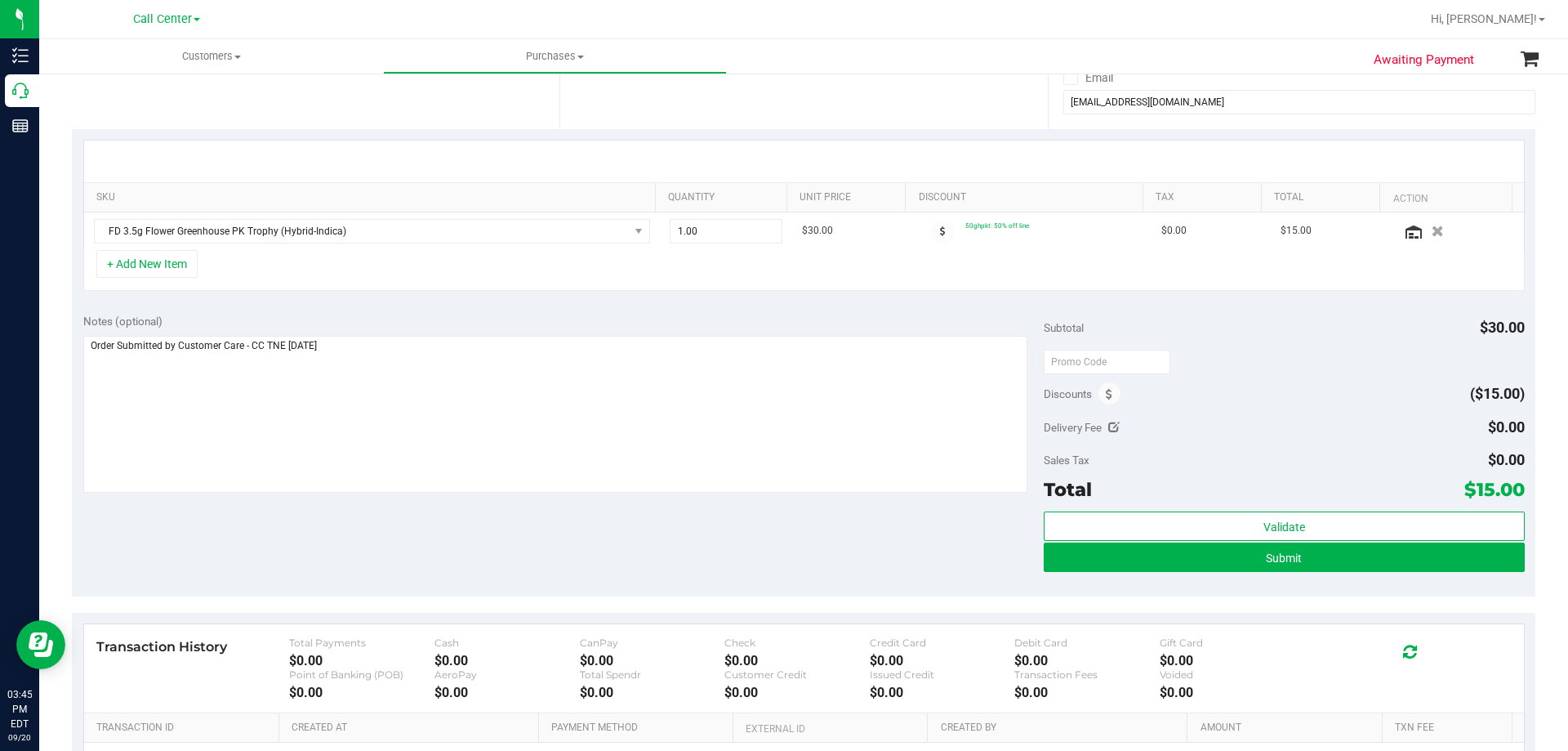
scroll to position [408, 0]
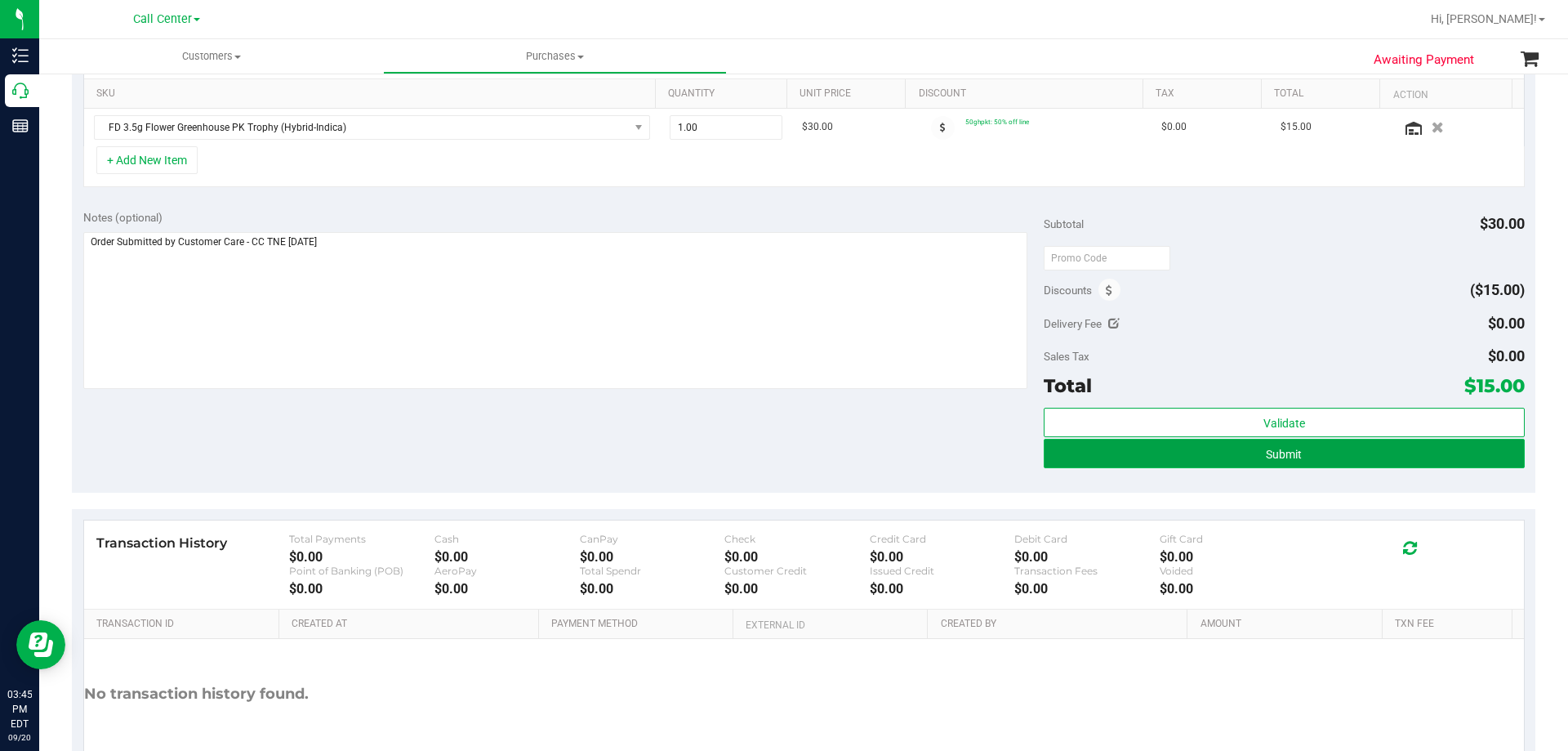
click at [1300, 455] on button "Submit" at bounding box center [1283, 453] width 480 height 29
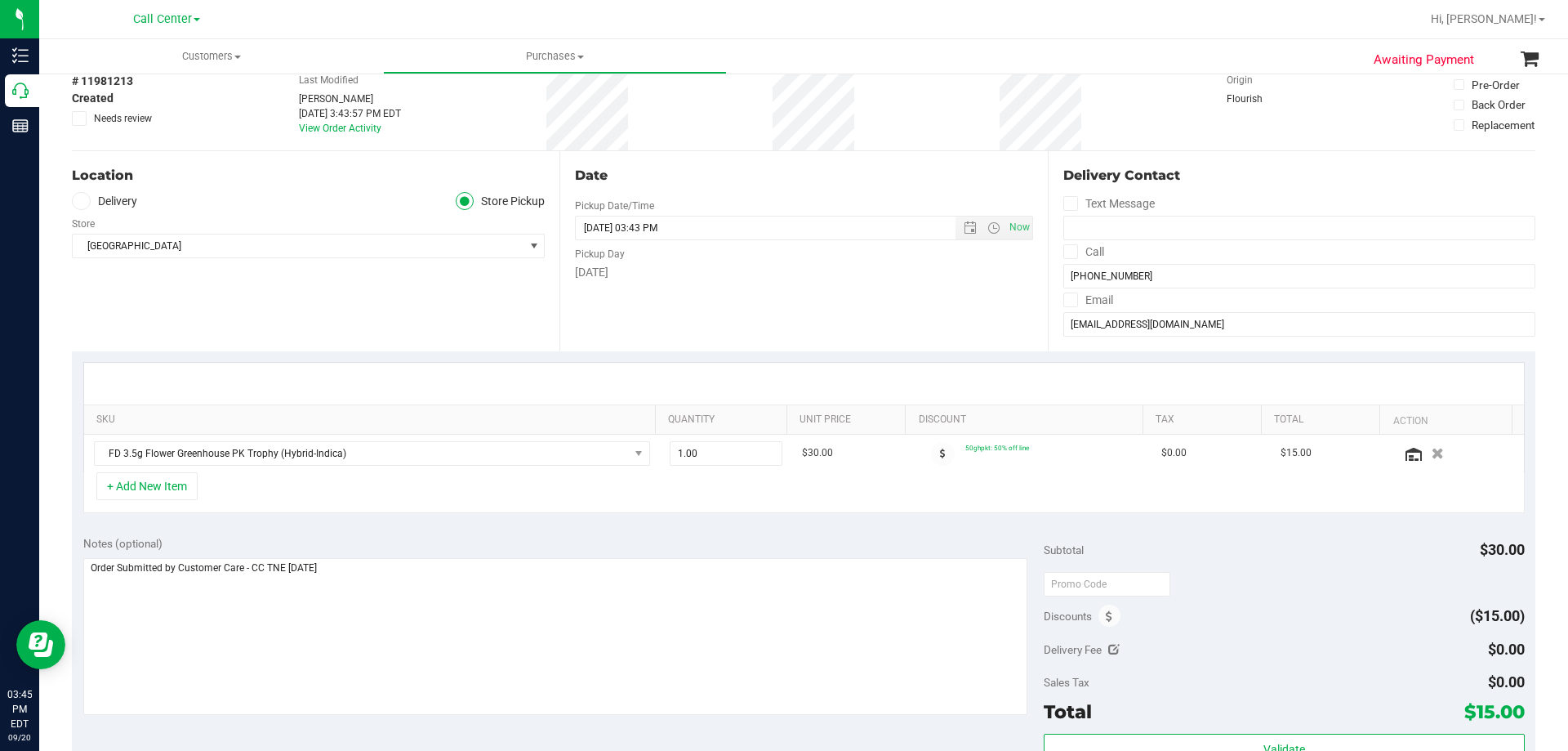
scroll to position [82, 0]
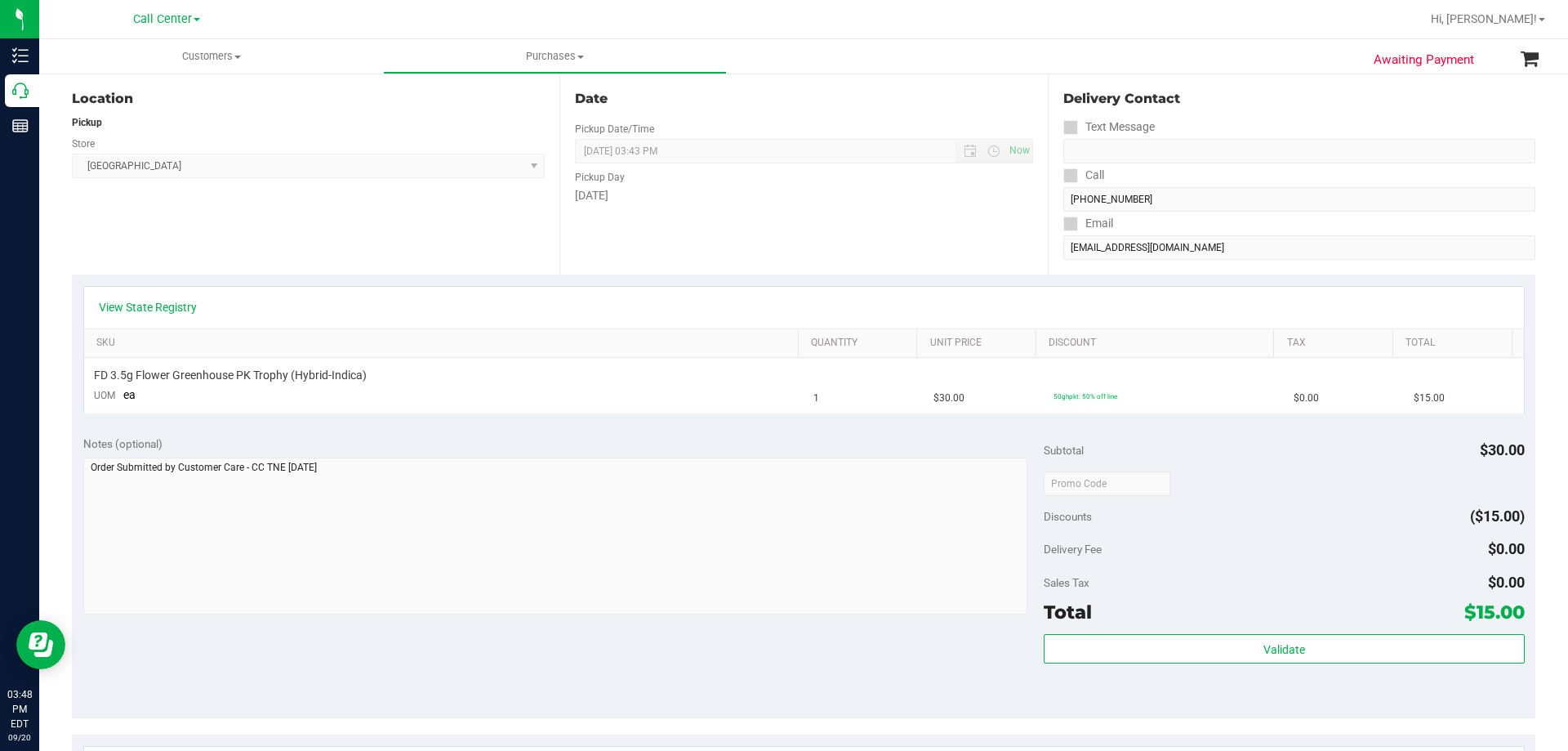
scroll to position [245, 0]
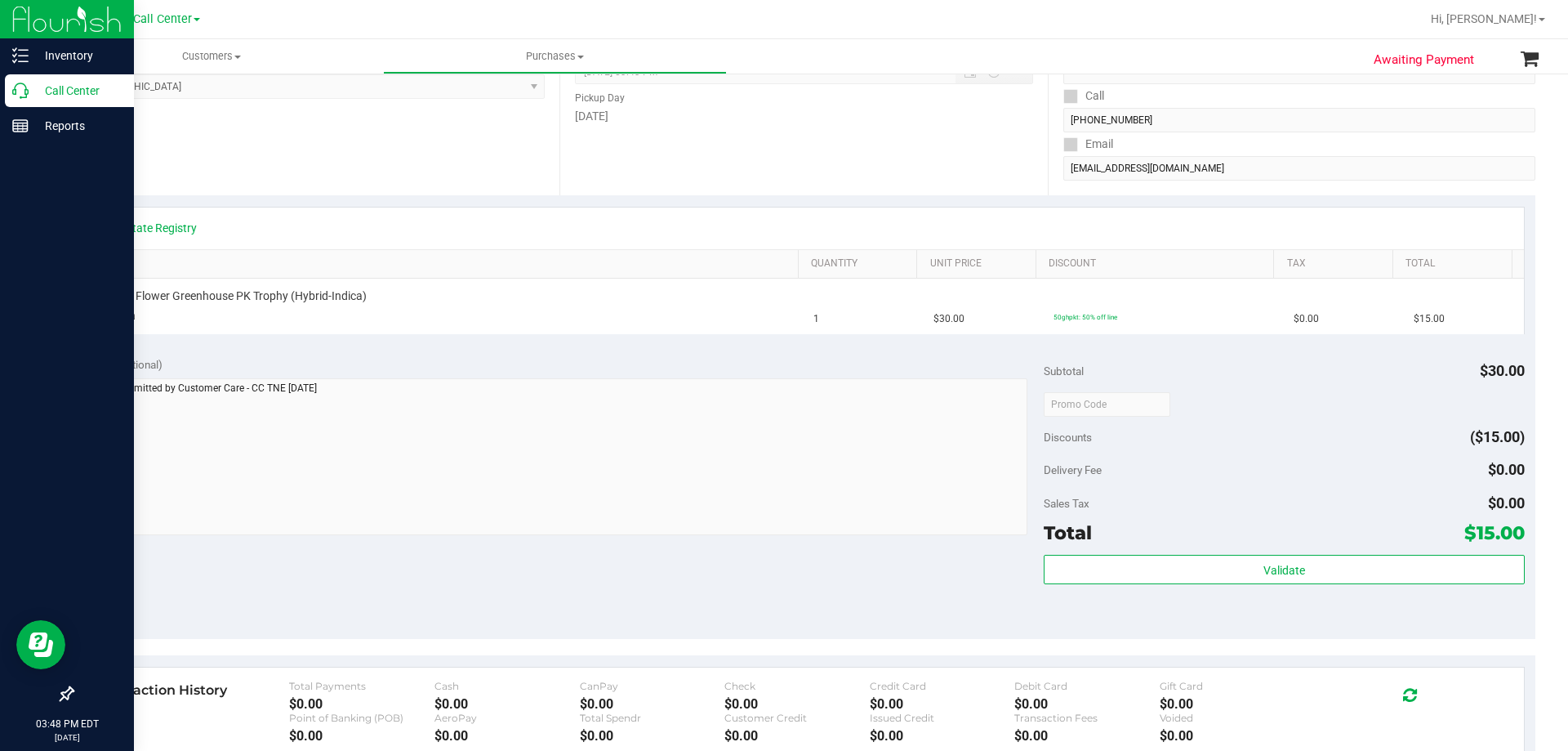
click at [75, 91] on p "Call Center" at bounding box center [77, 90] width 98 height 20
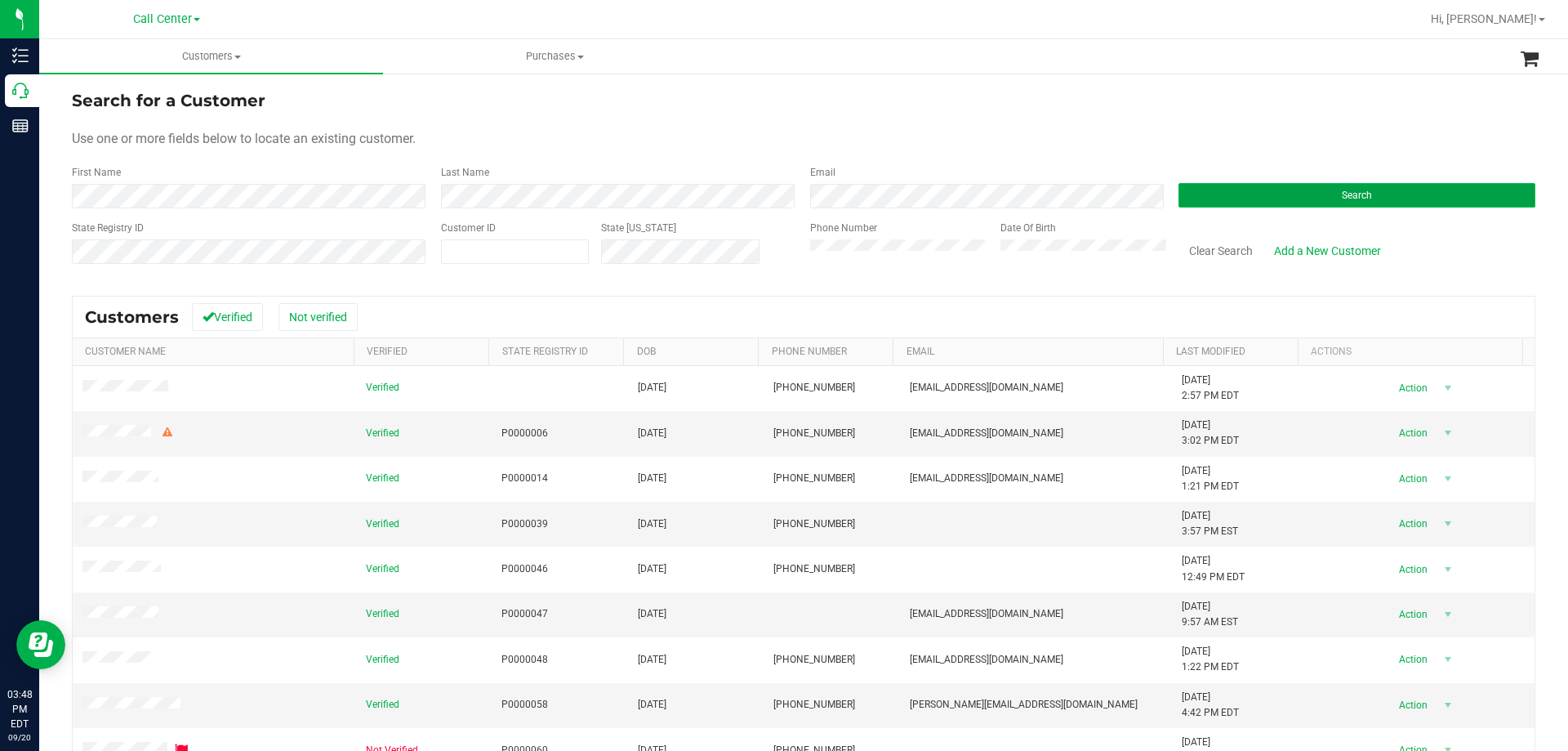
click at [1245, 193] on button "Search" at bounding box center [1356, 195] width 356 height 24
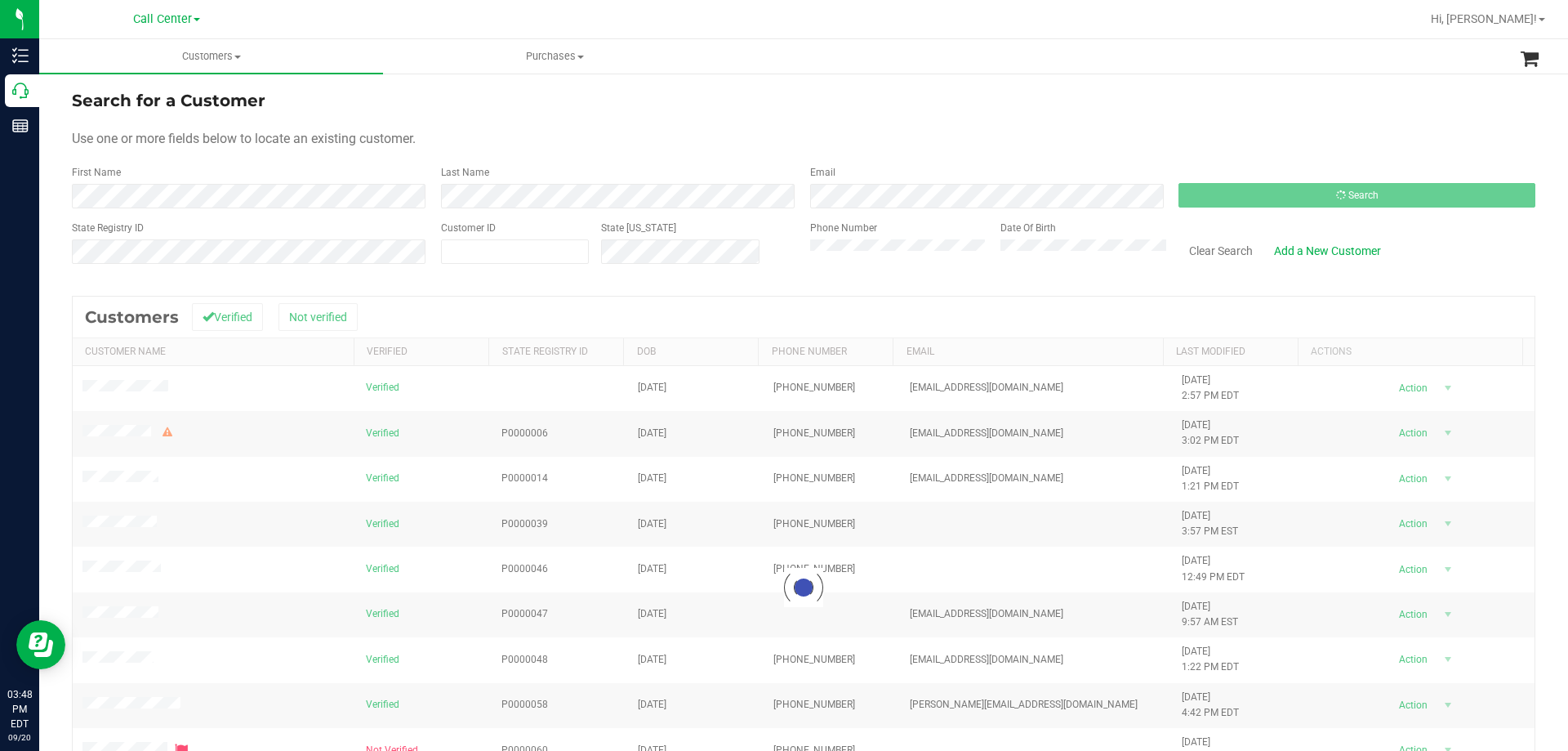
click at [1022, 156] on form "Search for a Customer Use one or more fields below to locate an existing custom…" at bounding box center [803, 184] width 1464 height 190
click at [1022, 155] on form "Search for a Customer Use one or more fields below to locate an existing custom…" at bounding box center [803, 184] width 1464 height 190
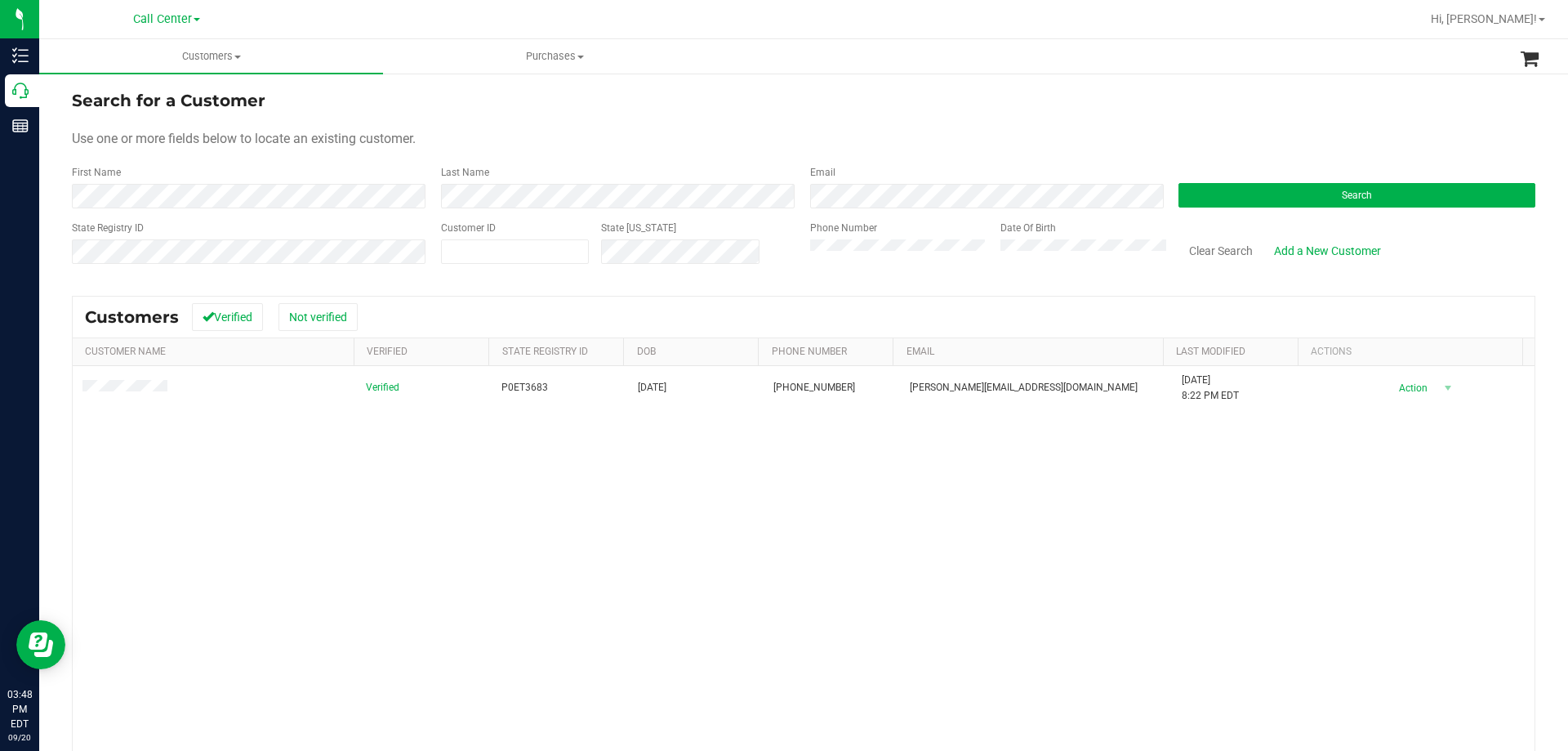
click at [1012, 152] on form "Search for a Customer Use one or more fields below to locate an existing custom…" at bounding box center [803, 184] width 1464 height 190
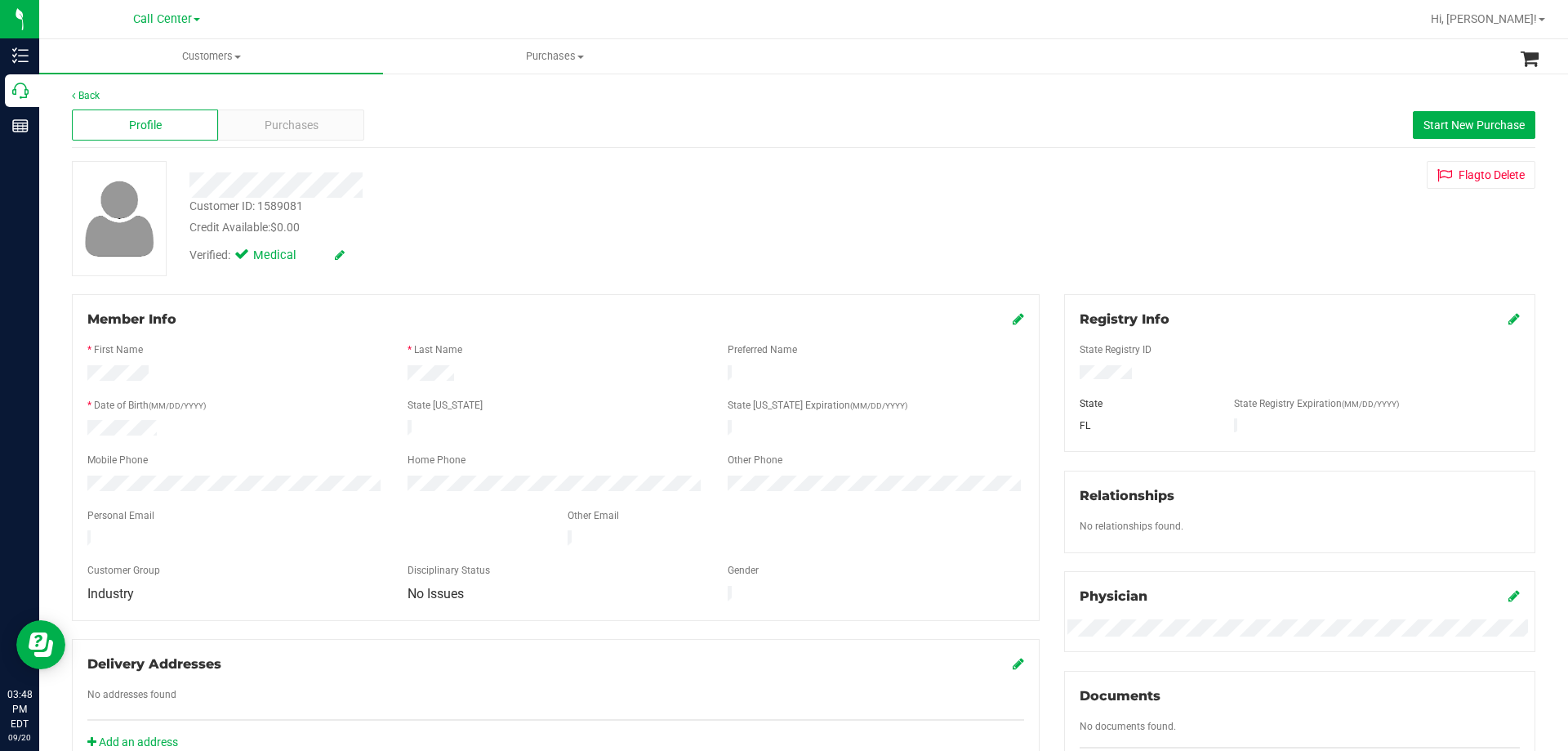
click at [507, 217] on div "Customer ID: 1589081 Credit Available: $0.00" at bounding box center [548, 216] width 744 height 39
click at [628, 244] on div "Verified: Medical" at bounding box center [548, 254] width 744 height 36
click at [460, 199] on div "Customer ID: 1589081 Credit Available: $0.00" at bounding box center [548, 216] width 744 height 39
click at [652, 198] on div "Customer ID: 1589081 Credit Available: $0.00" at bounding box center [548, 216] width 744 height 39
click at [265, 121] on span "Purchases" at bounding box center [291, 125] width 54 height 17
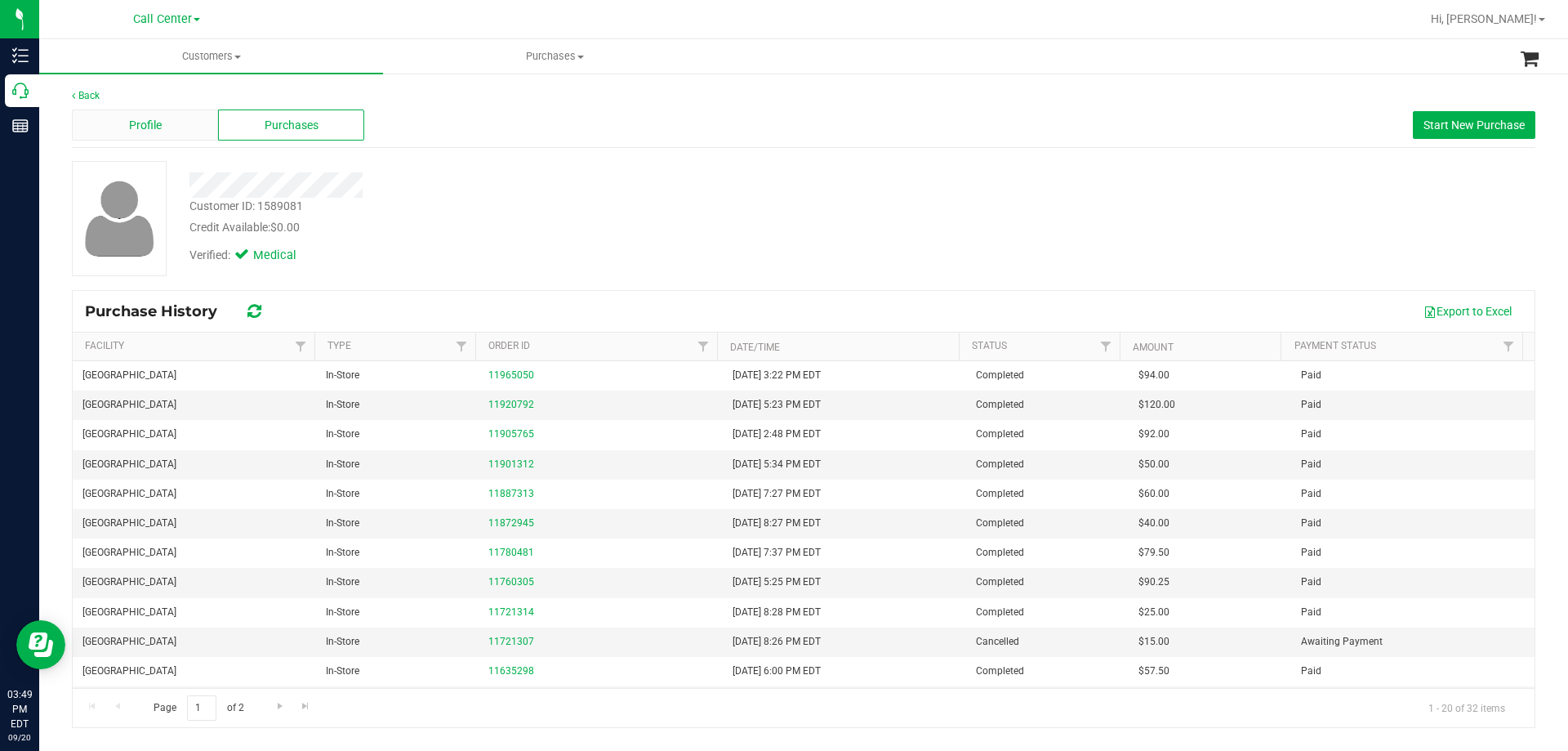
click at [168, 121] on div "Profile" at bounding box center [144, 124] width 146 height 31
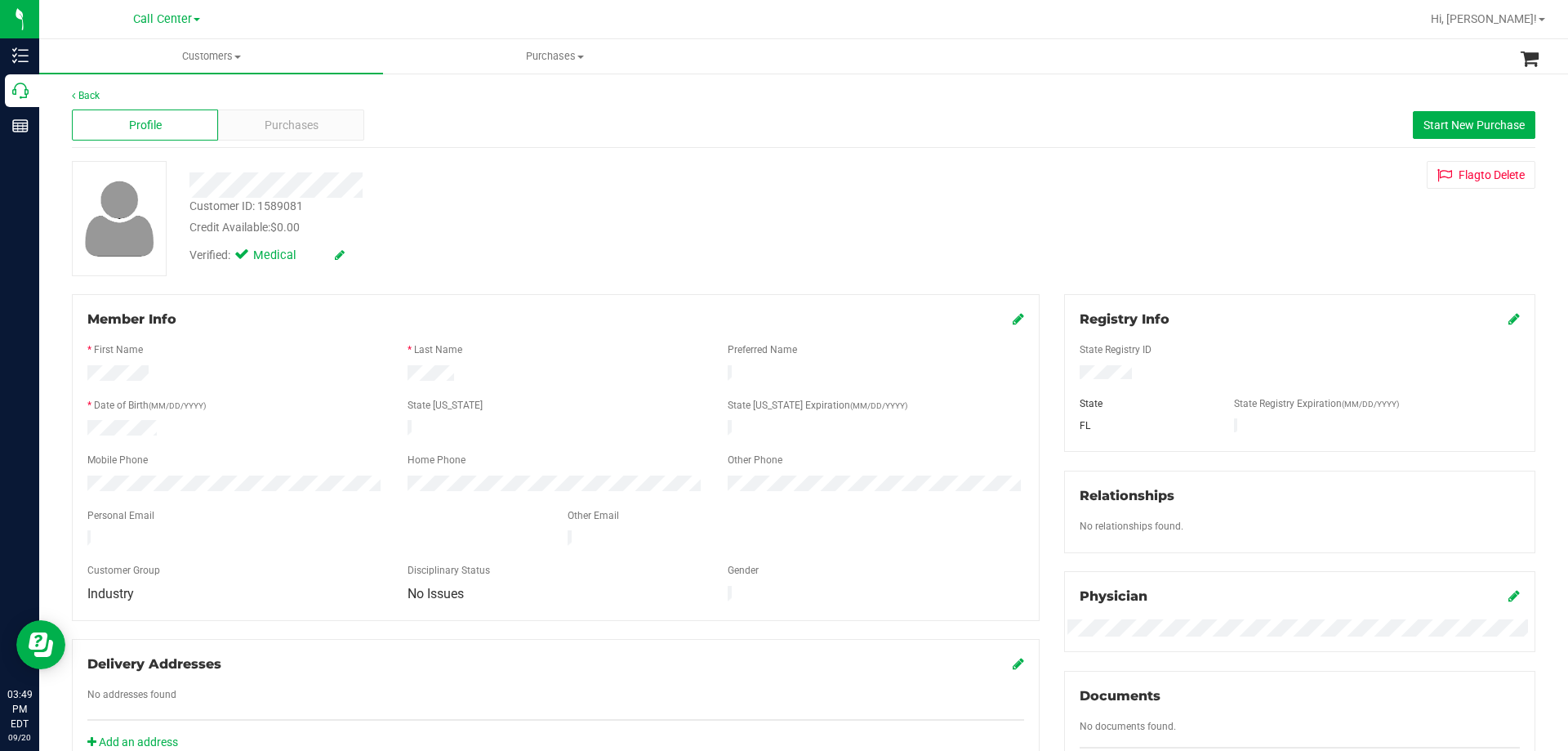
click at [134, 514] on div "Personal Email" at bounding box center [315, 518] width 480 height 19
click at [141, 550] on div at bounding box center [556, 556] width 937 height 13
click at [170, 22] on span "Call Center" at bounding box center [162, 20] width 59 height 15
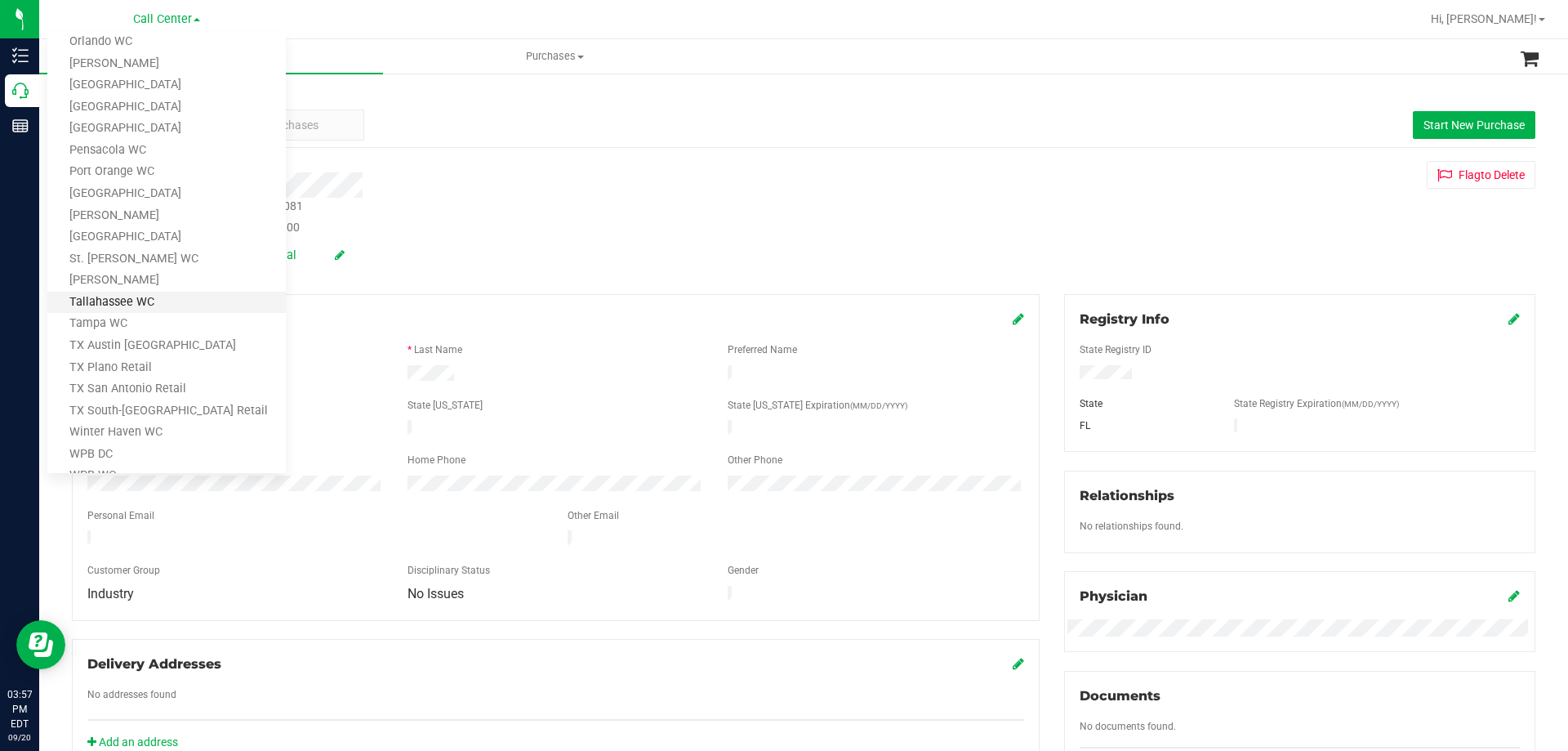
scroll to position [717, 0]
click at [136, 303] on link "Tampa WC" at bounding box center [166, 295] width 238 height 22
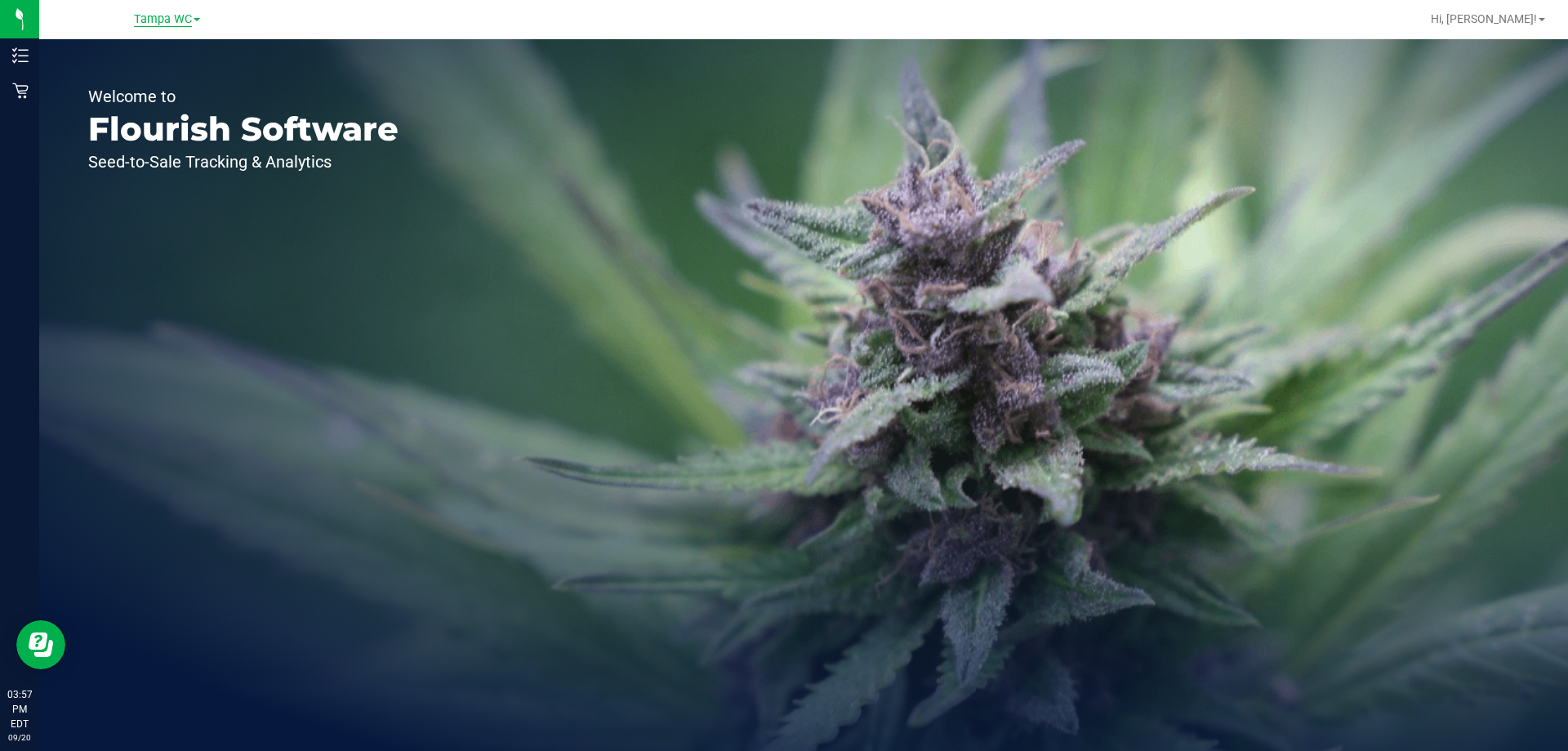
click at [171, 21] on span "Tampa WC" at bounding box center [163, 20] width 58 height 15
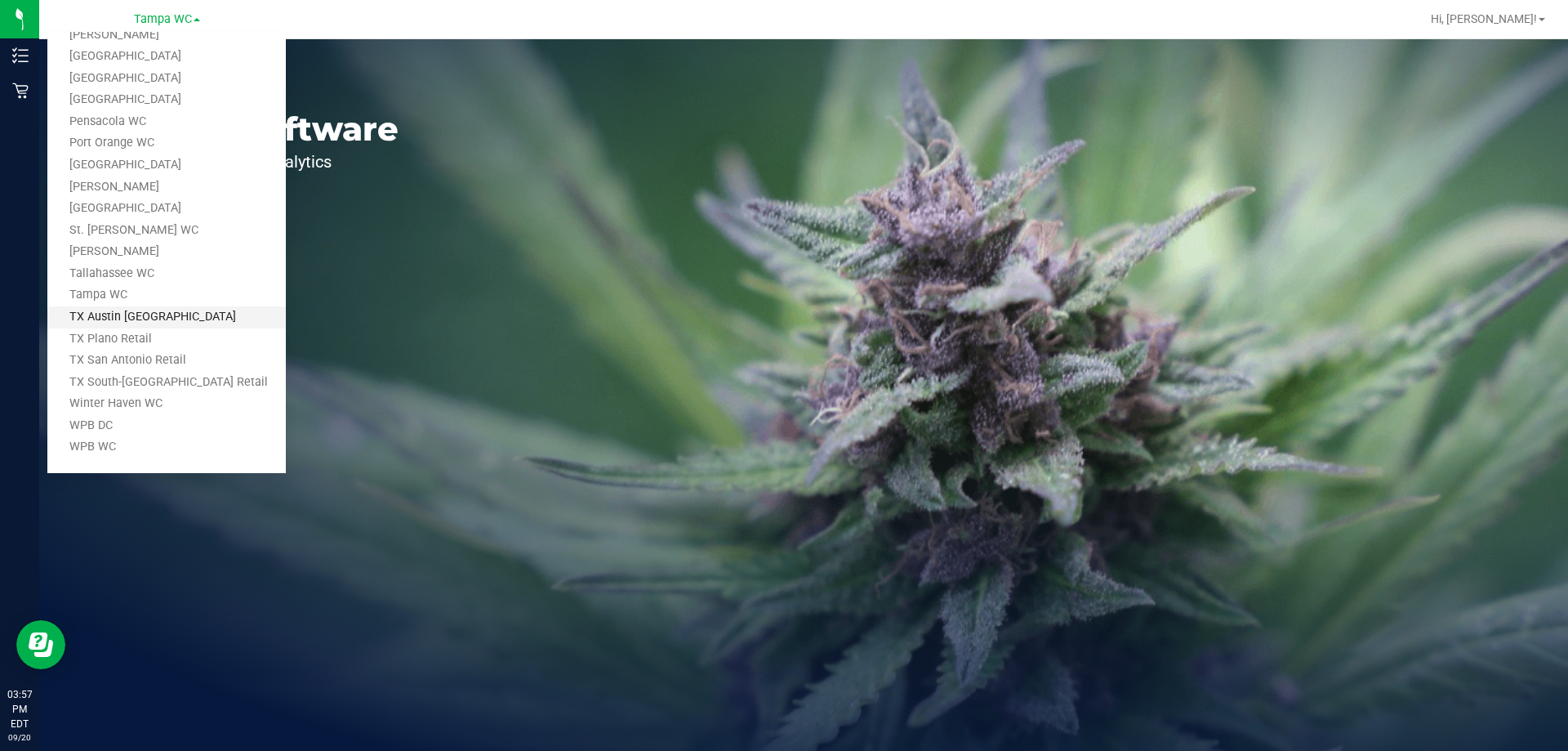
click at [144, 315] on link "TX Austin [GEOGRAPHIC_DATA]" at bounding box center [166, 317] width 238 height 22
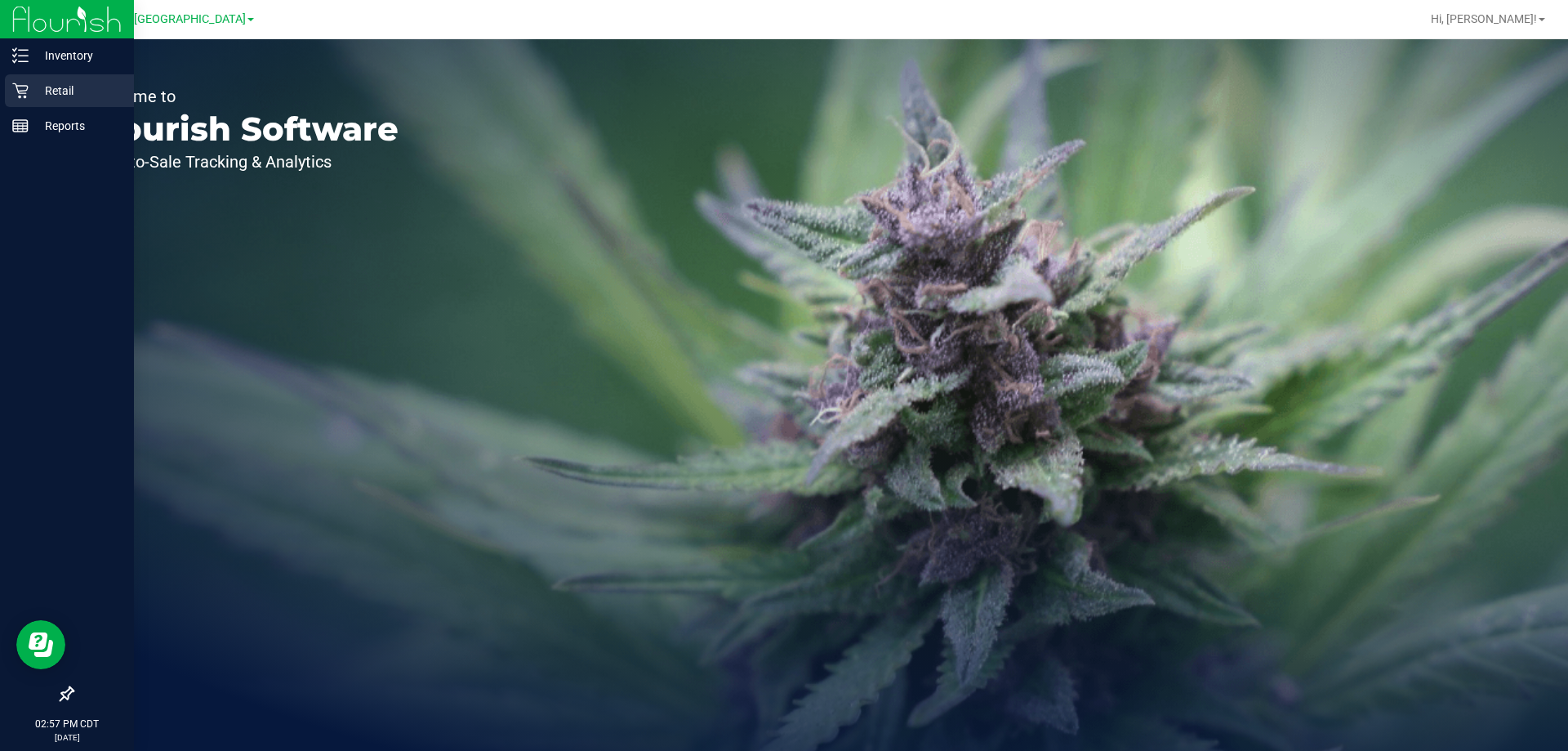
click at [77, 84] on p "Retail" at bounding box center [77, 90] width 98 height 20
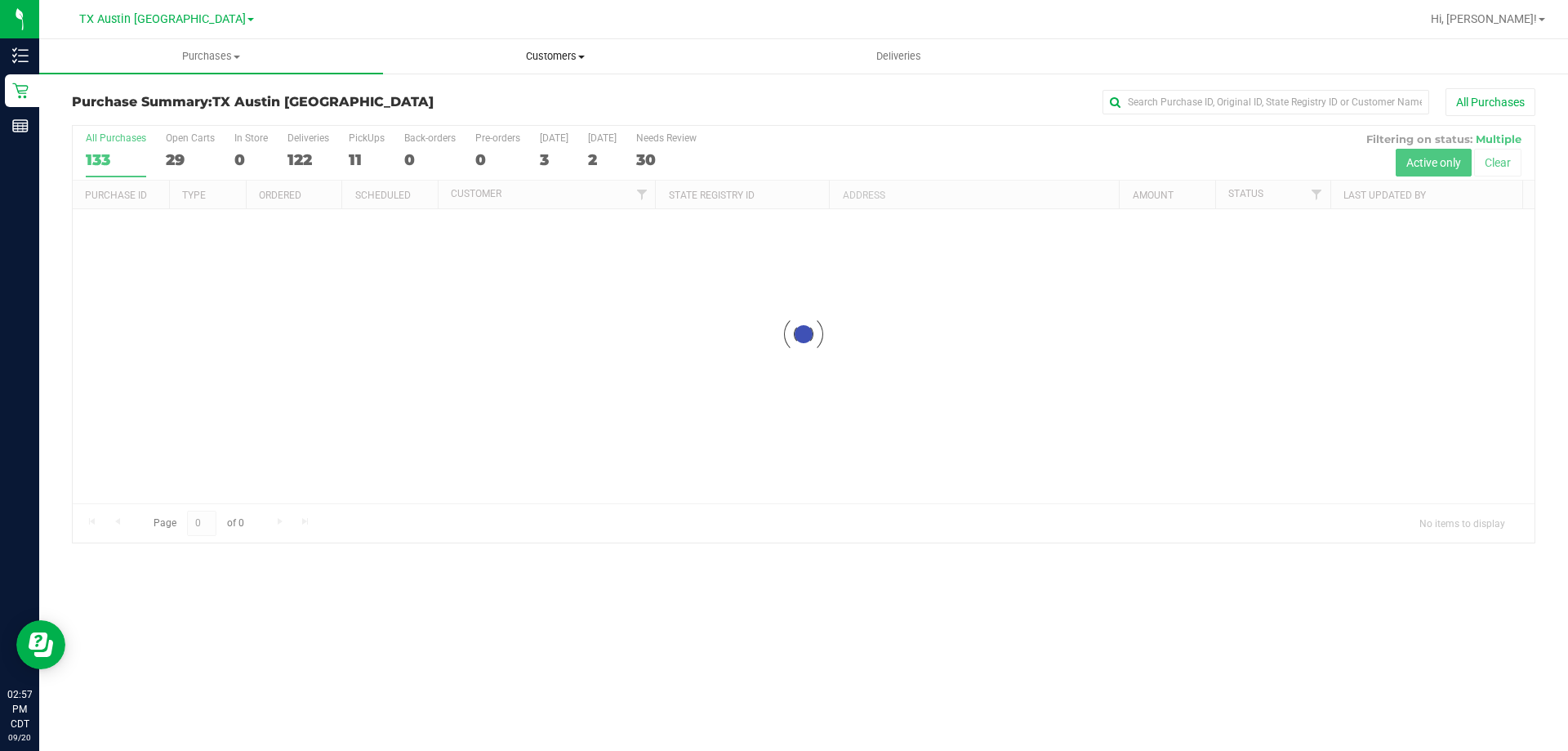
click at [530, 55] on span "Customers" at bounding box center [555, 56] width 342 height 15
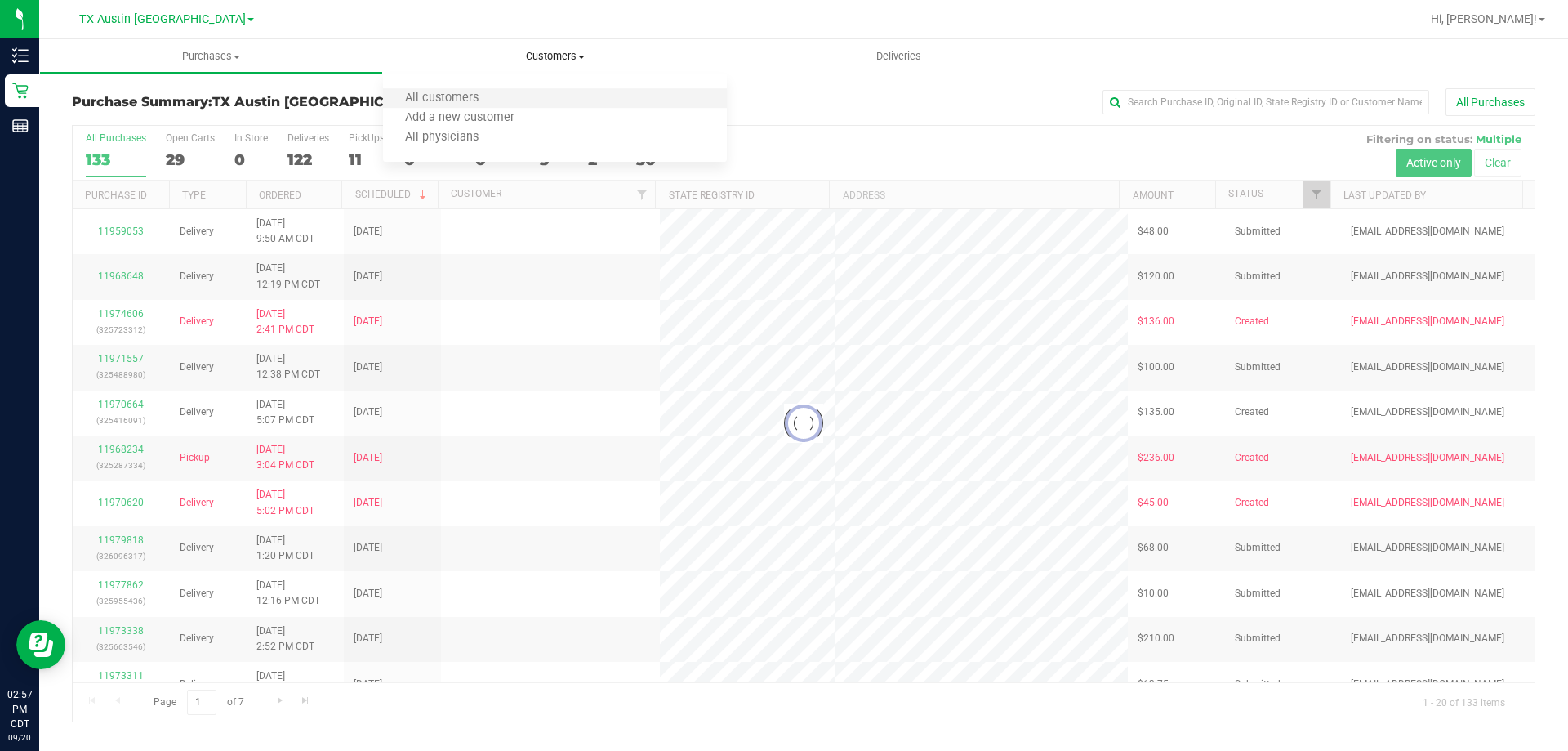
click at [518, 89] on li "All customers" at bounding box center [554, 99] width 343 height 20
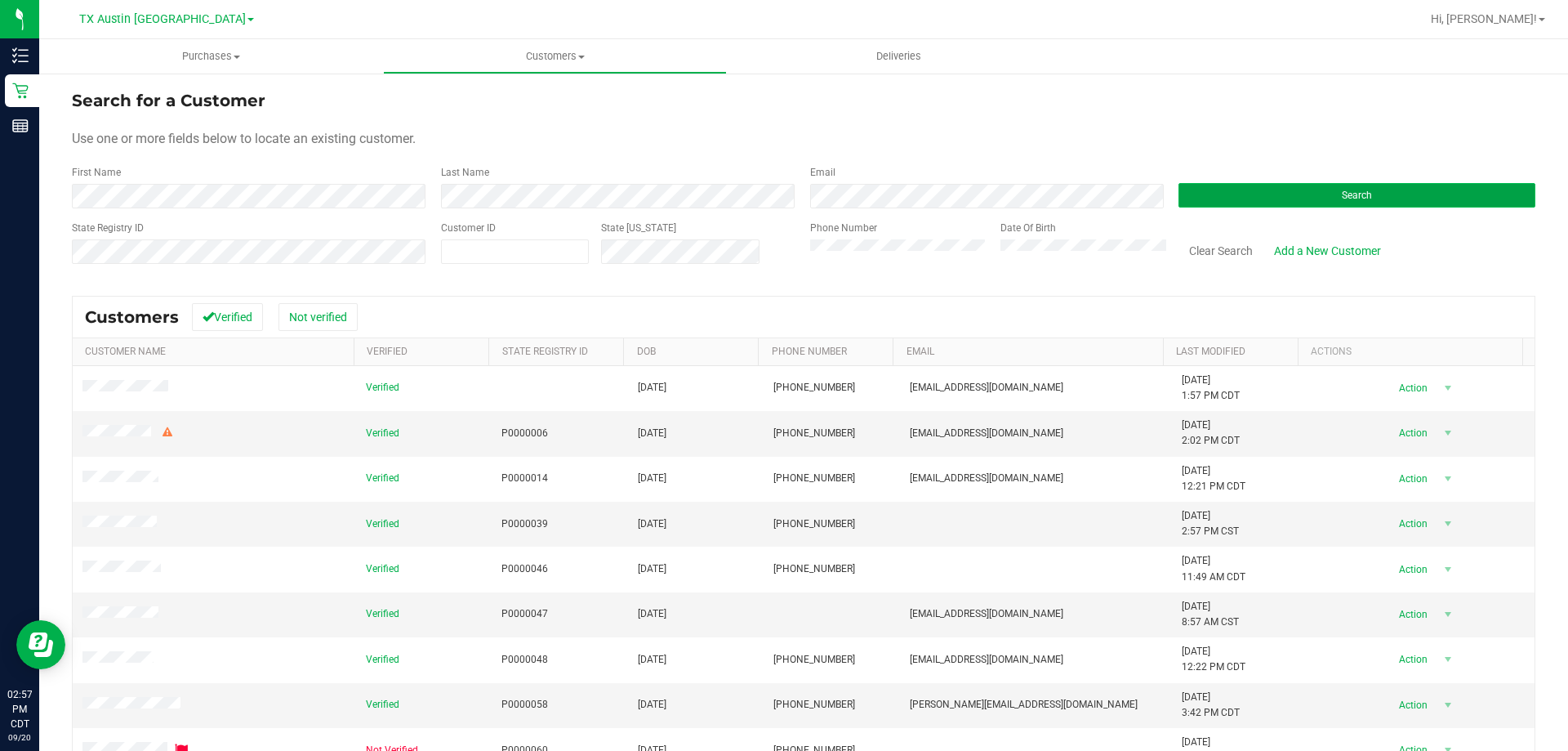
click at [1214, 203] on button "Search" at bounding box center [1356, 195] width 356 height 24
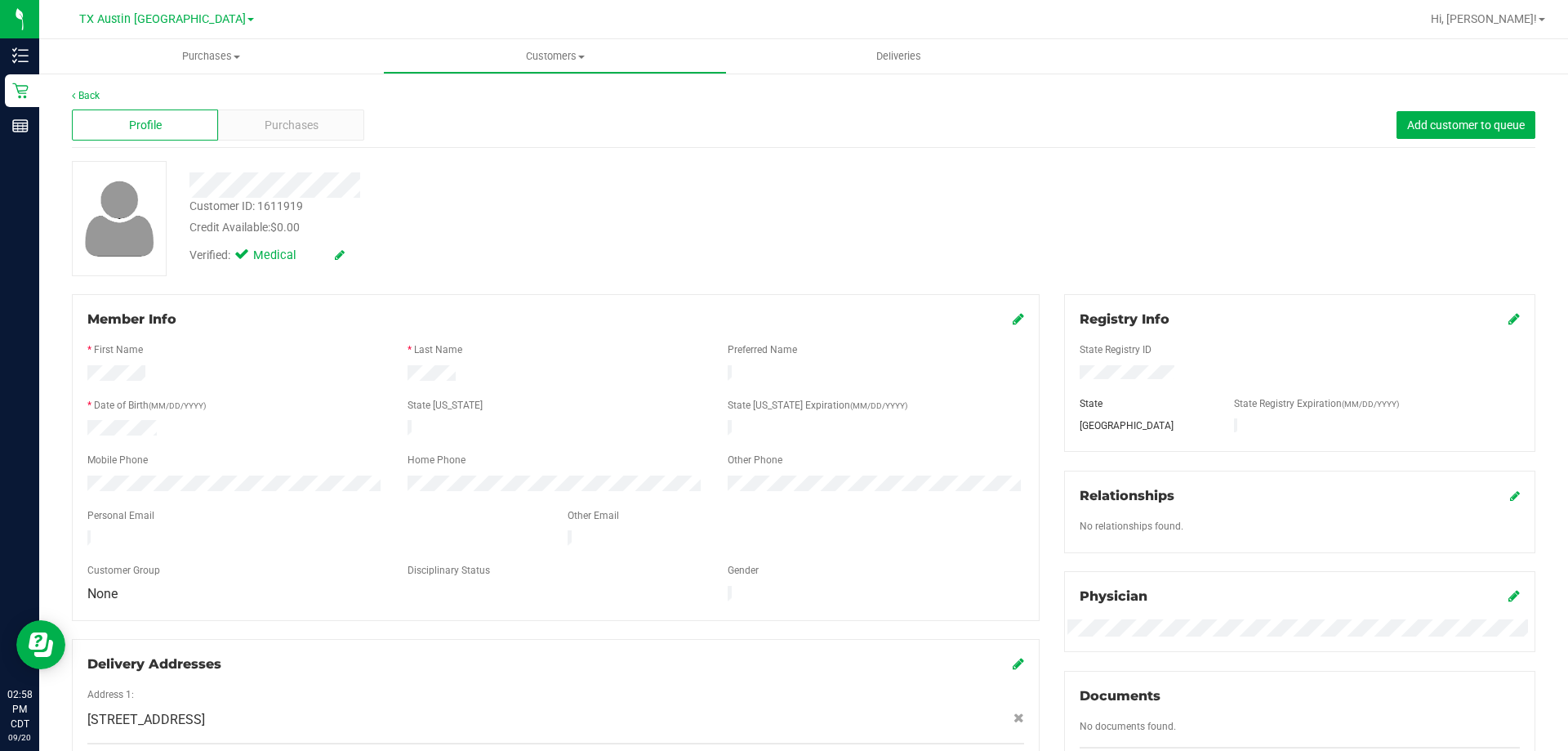
click at [339, 170] on div at bounding box center [548, 179] width 744 height 37
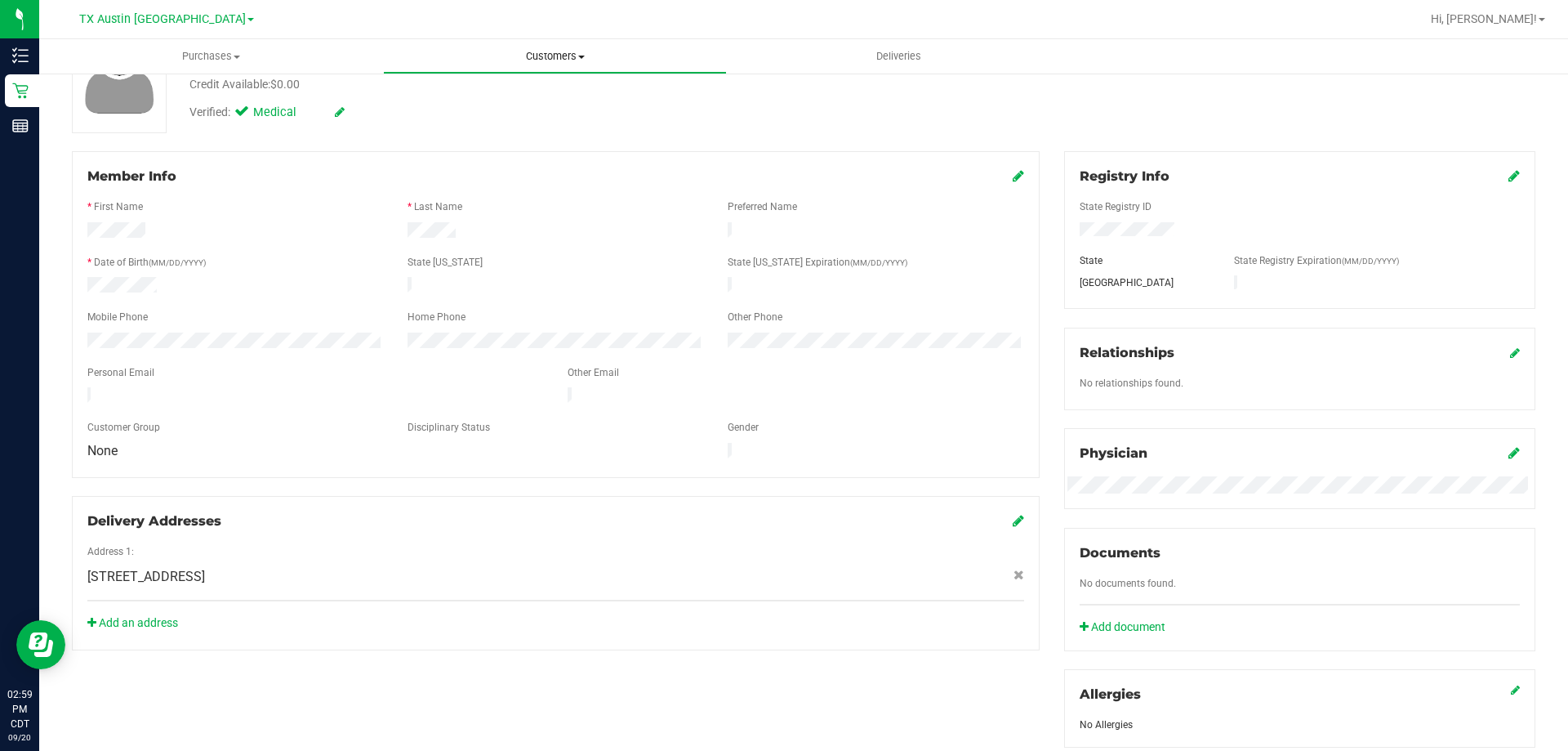
scroll to position [82, 0]
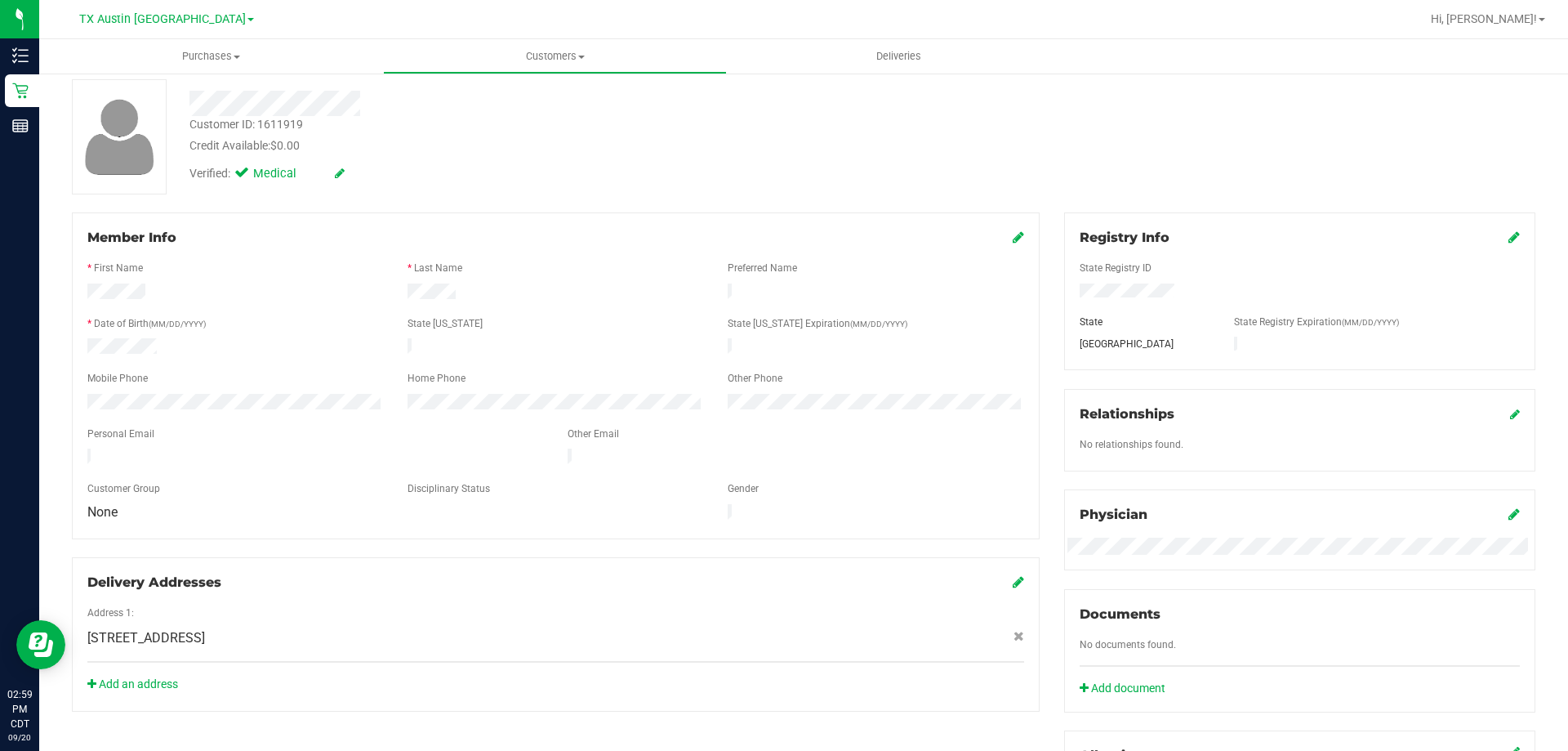
click at [103, 629] on span "[STREET_ADDRESS]" at bounding box center [146, 638] width 118 height 20
copy span "7105"
click at [290, 481] on div "Customer Group" at bounding box center [235, 490] width 320 height 19
click at [431, 281] on div at bounding box center [556, 281] width 937 height 4
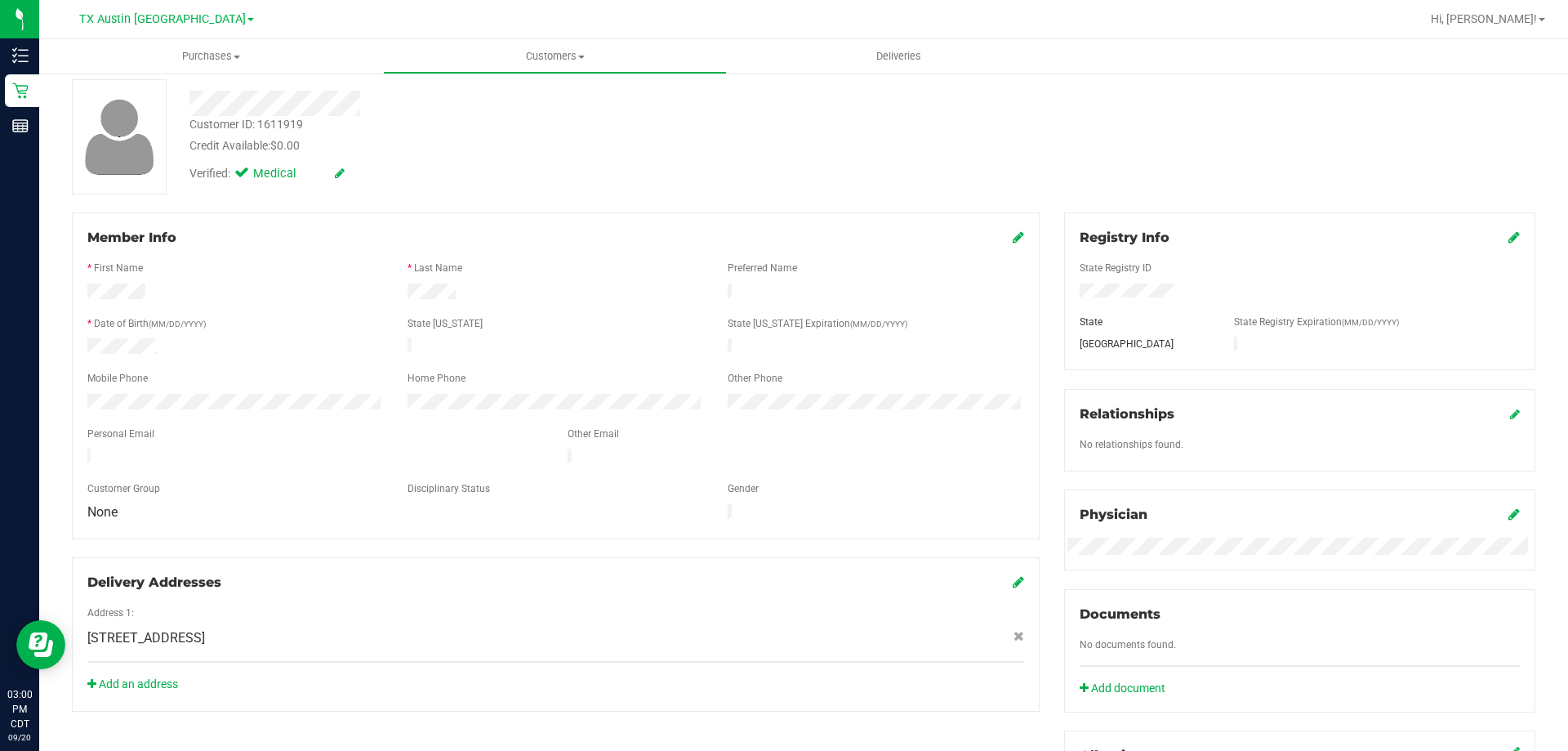
click at [431, 281] on div at bounding box center [556, 281] width 937 height 4
click at [1508, 27] on link "Hi, [PERSON_NAME]!" at bounding box center [1487, 19] width 127 height 17
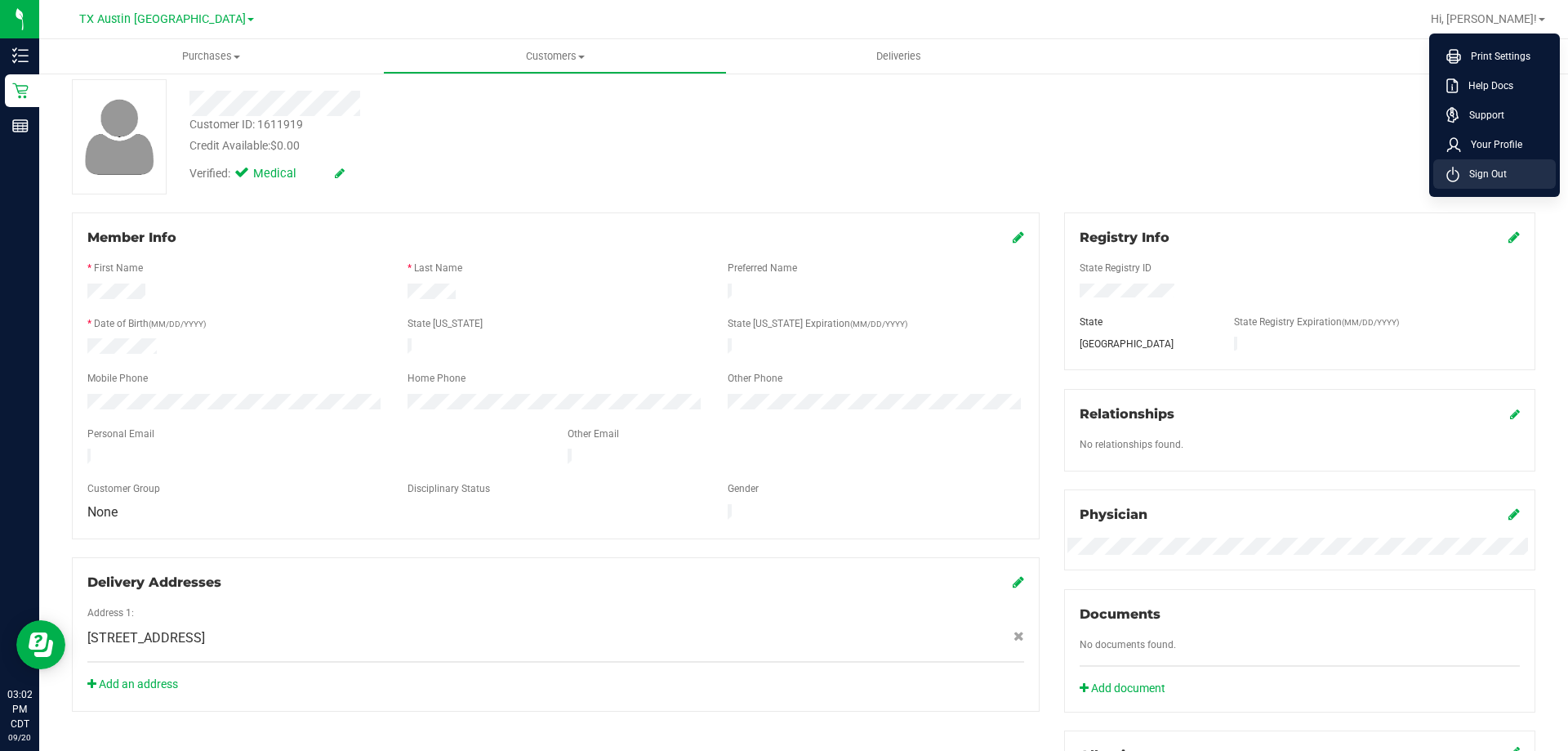
click at [1526, 184] on li "Sign Out" at bounding box center [1494, 173] width 122 height 29
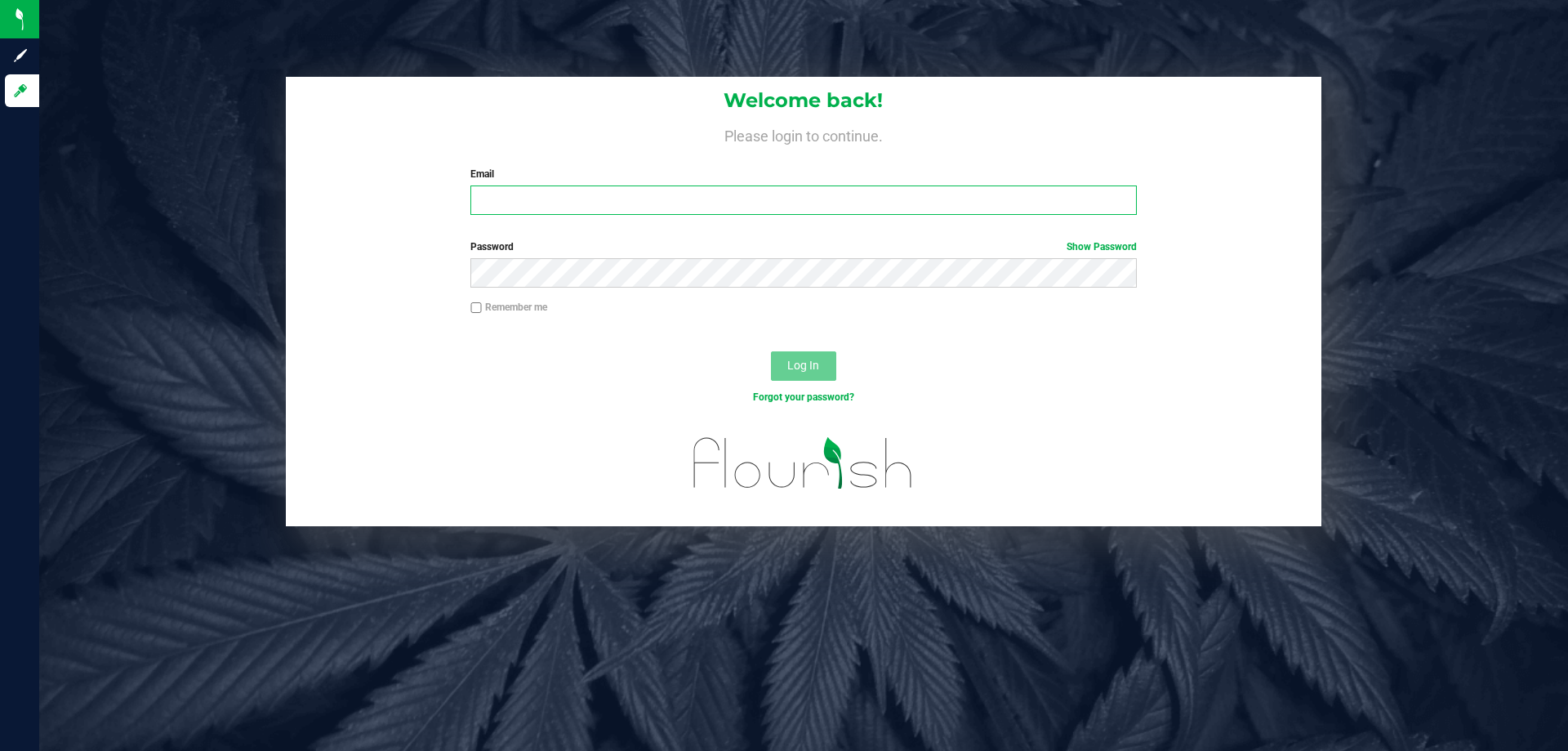
type input "[EMAIL_ADDRESS][DOMAIN_NAME]"
